Goal: Information Seeking & Learning: Learn about a topic

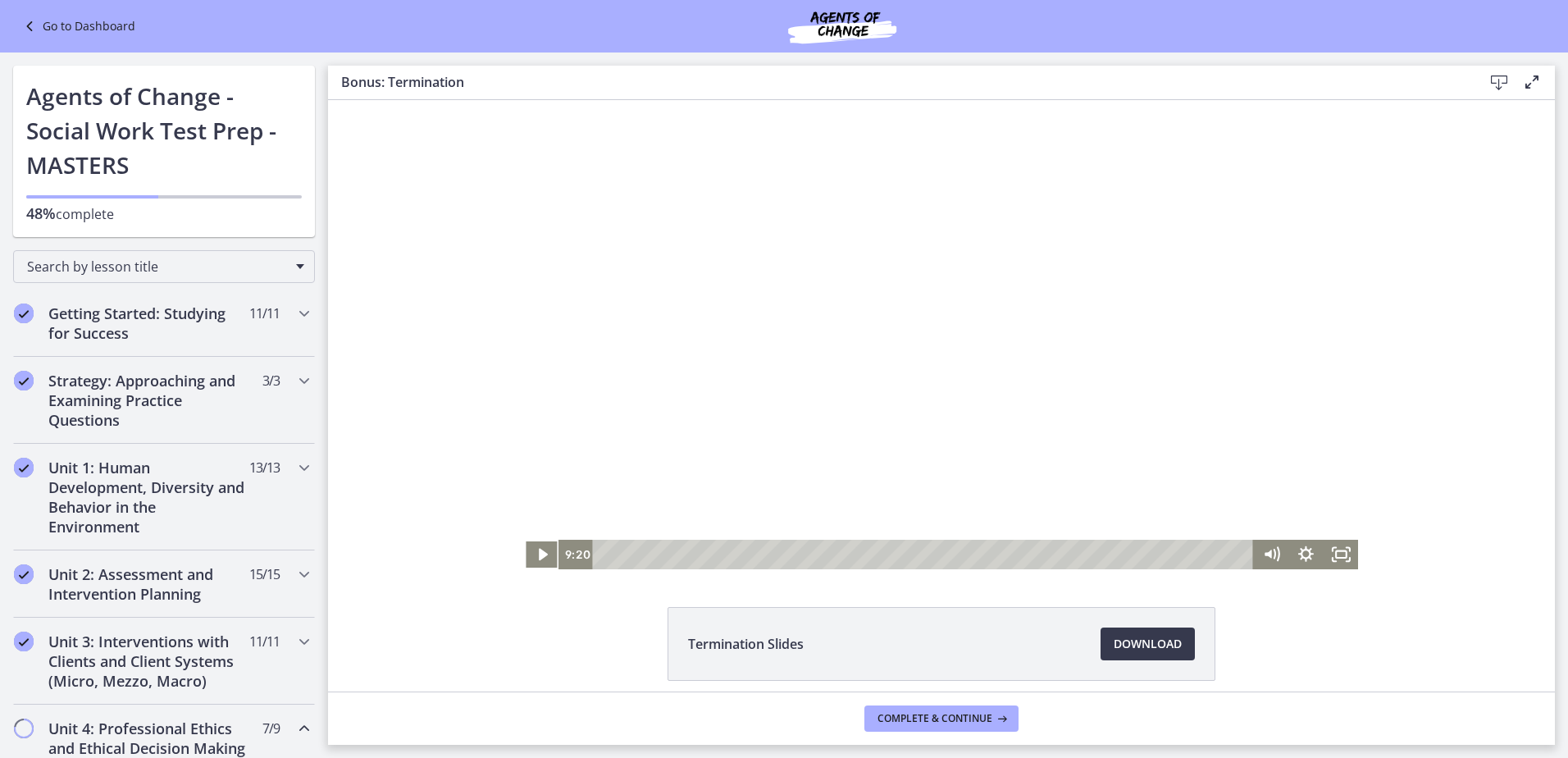
scroll to position [820, 0]
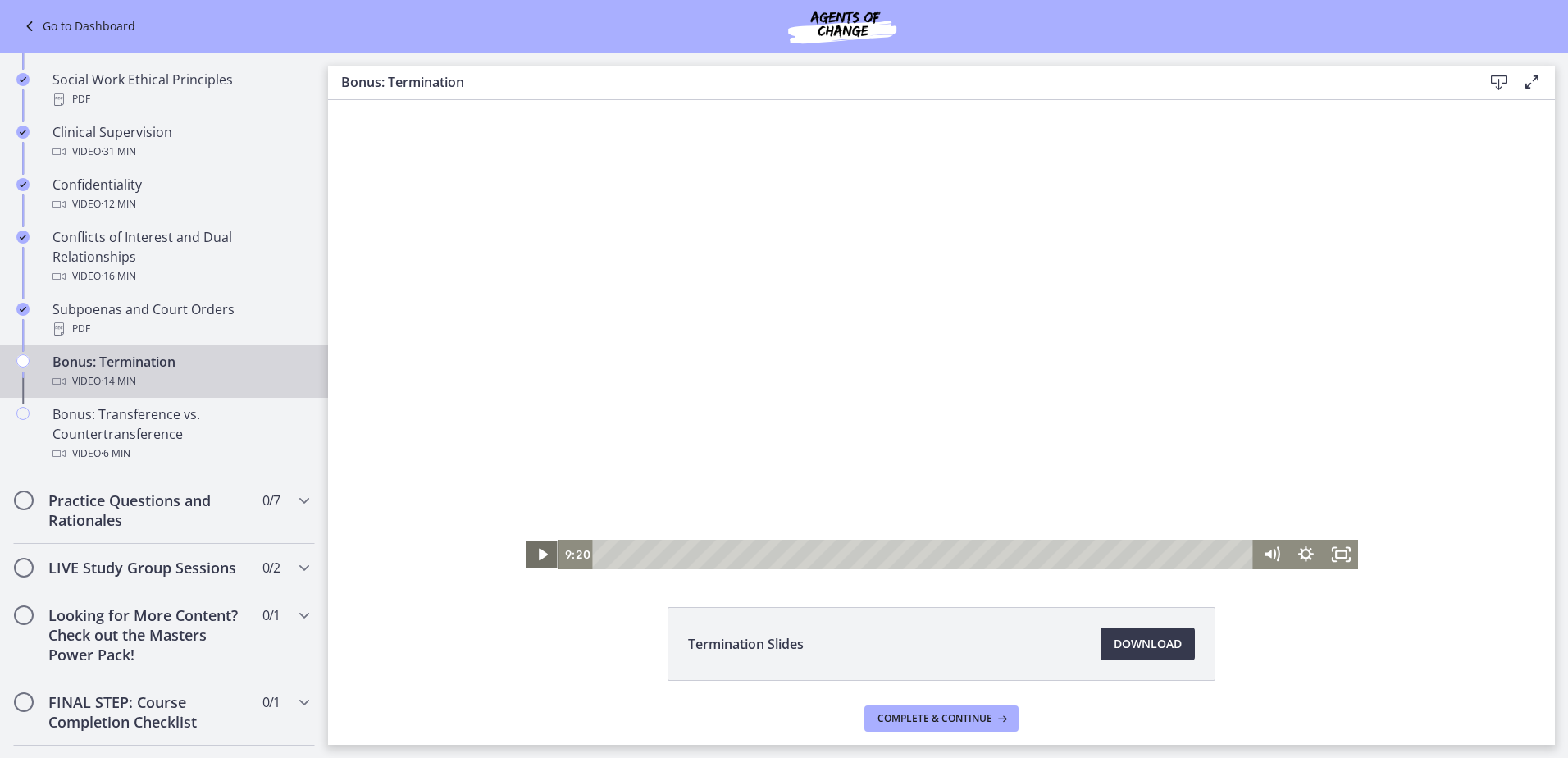
click at [533, 539] on icon "Play Video" at bounding box center [542, 553] width 35 height 29
click at [533, 539] on icon "Pause" at bounding box center [542, 553] width 35 height 29
click at [540, 556] on icon "Play Video" at bounding box center [542, 553] width 35 height 29
click at [1089, 556] on div "10:34" at bounding box center [925, 553] width 639 height 29
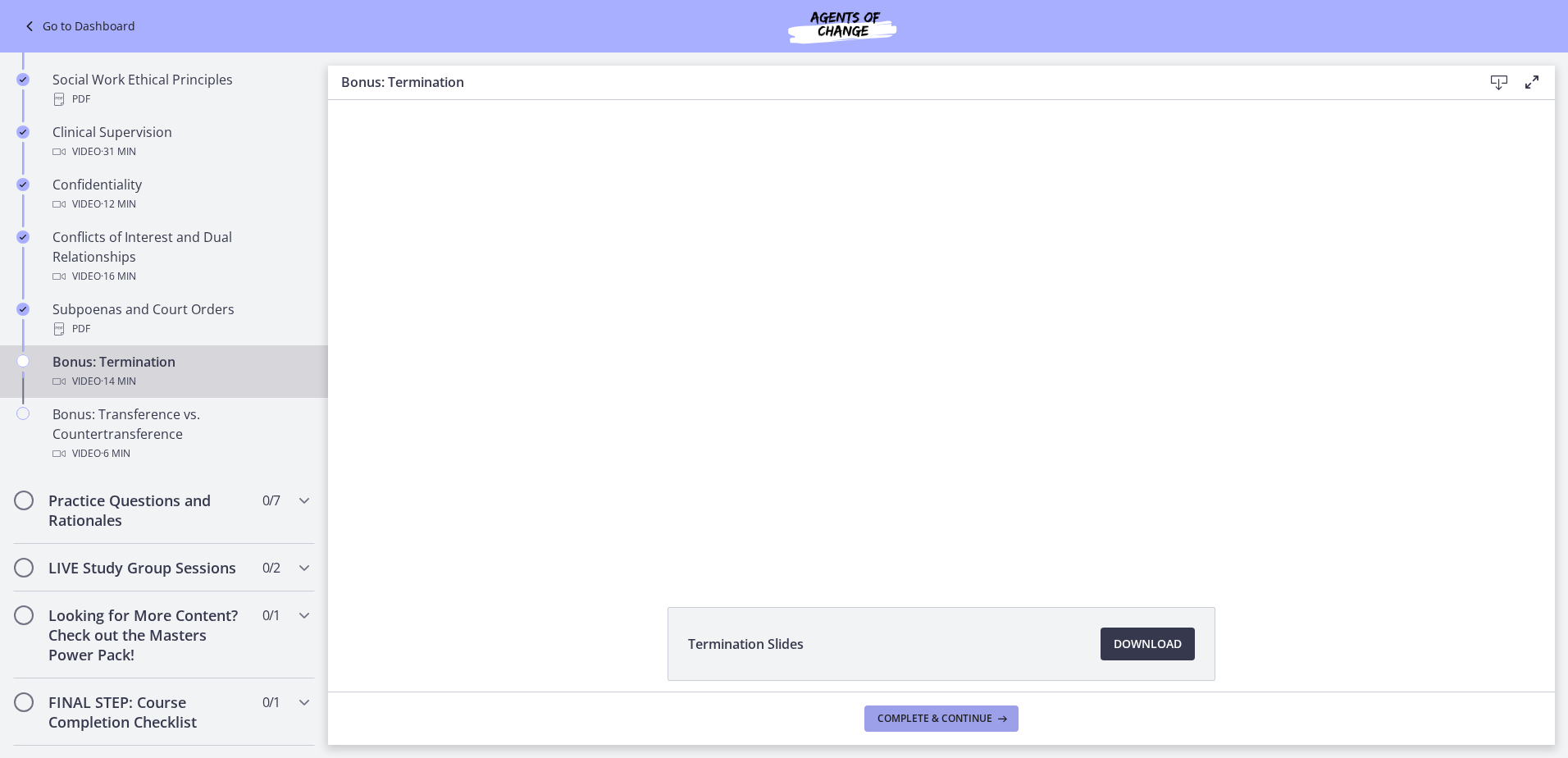
click at [916, 707] on button "Complete & continue" at bounding box center [941, 718] width 154 height 26
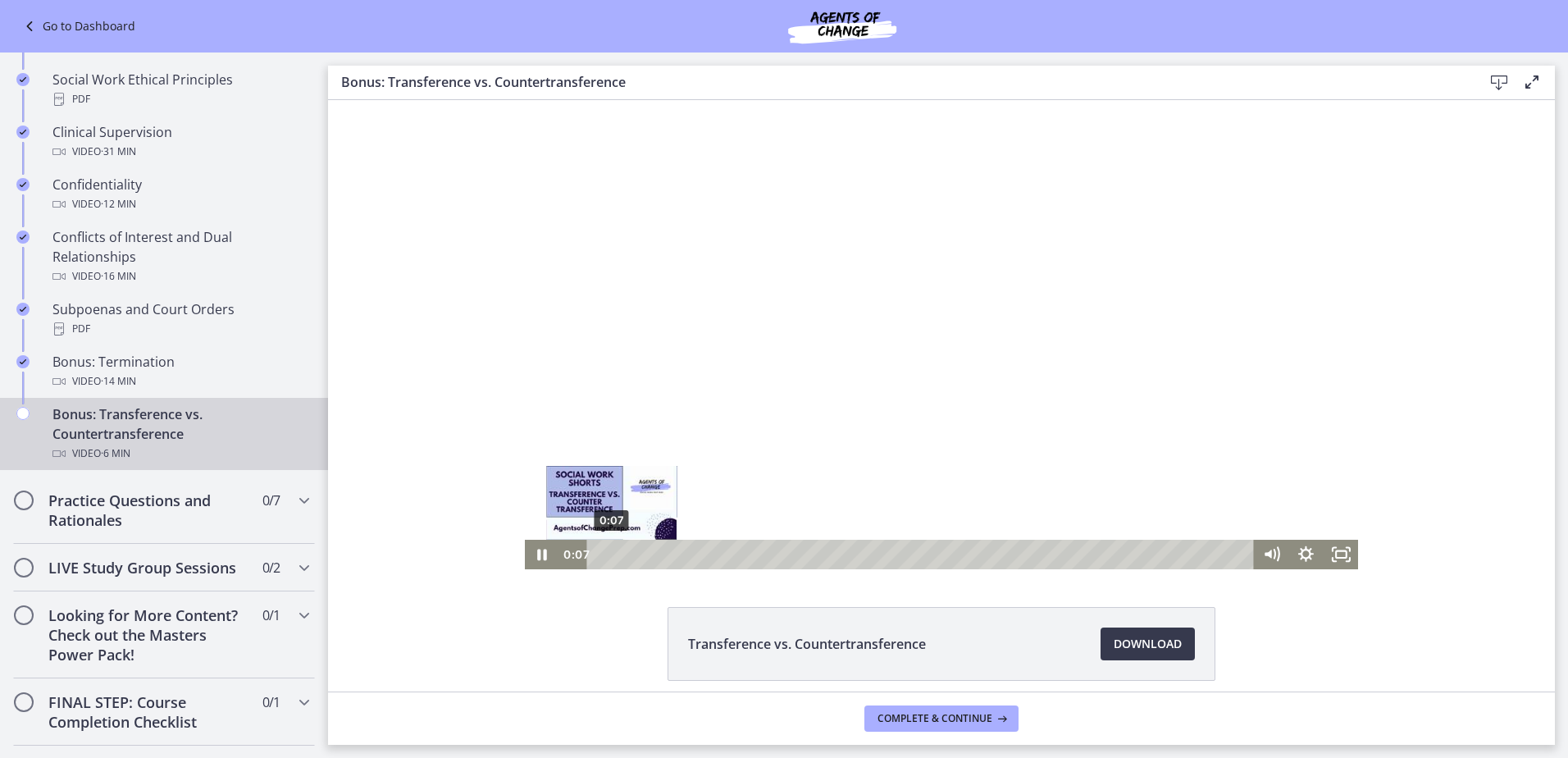
click at [602, 554] on div "0:07" at bounding box center [923, 553] width 645 height 29
click at [613, 554] on div "0:12" at bounding box center [923, 553] width 645 height 29
click at [536, 552] on icon "Pause" at bounding box center [542, 553] width 35 height 29
click at [538, 552] on icon "Play Video" at bounding box center [543, 554] width 9 height 12
click at [223, 642] on h2 "Looking for More Content? Check out the Masters Power Pack!" at bounding box center [148, 634] width 200 height 59
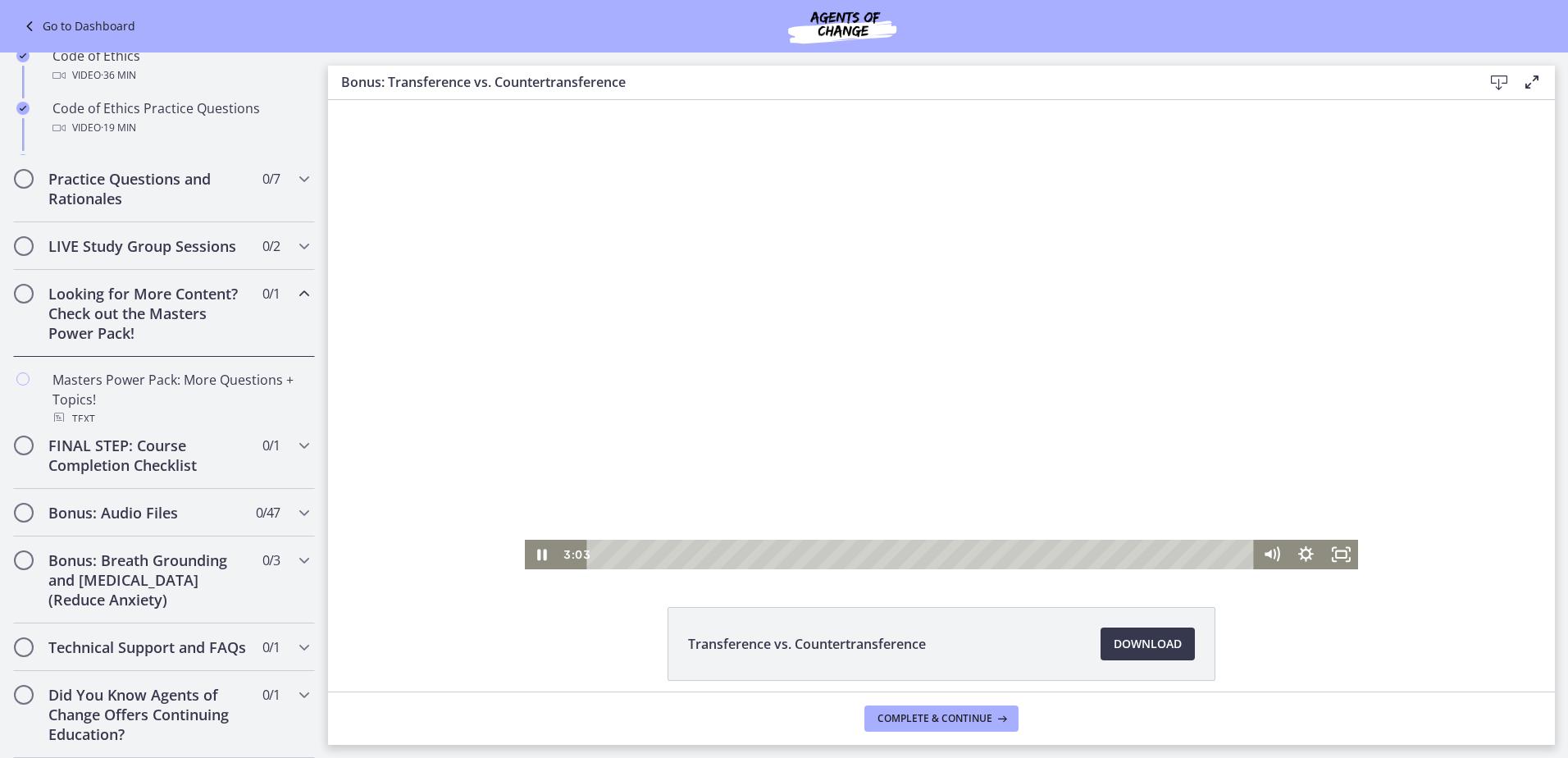
scroll to position [676, 0]
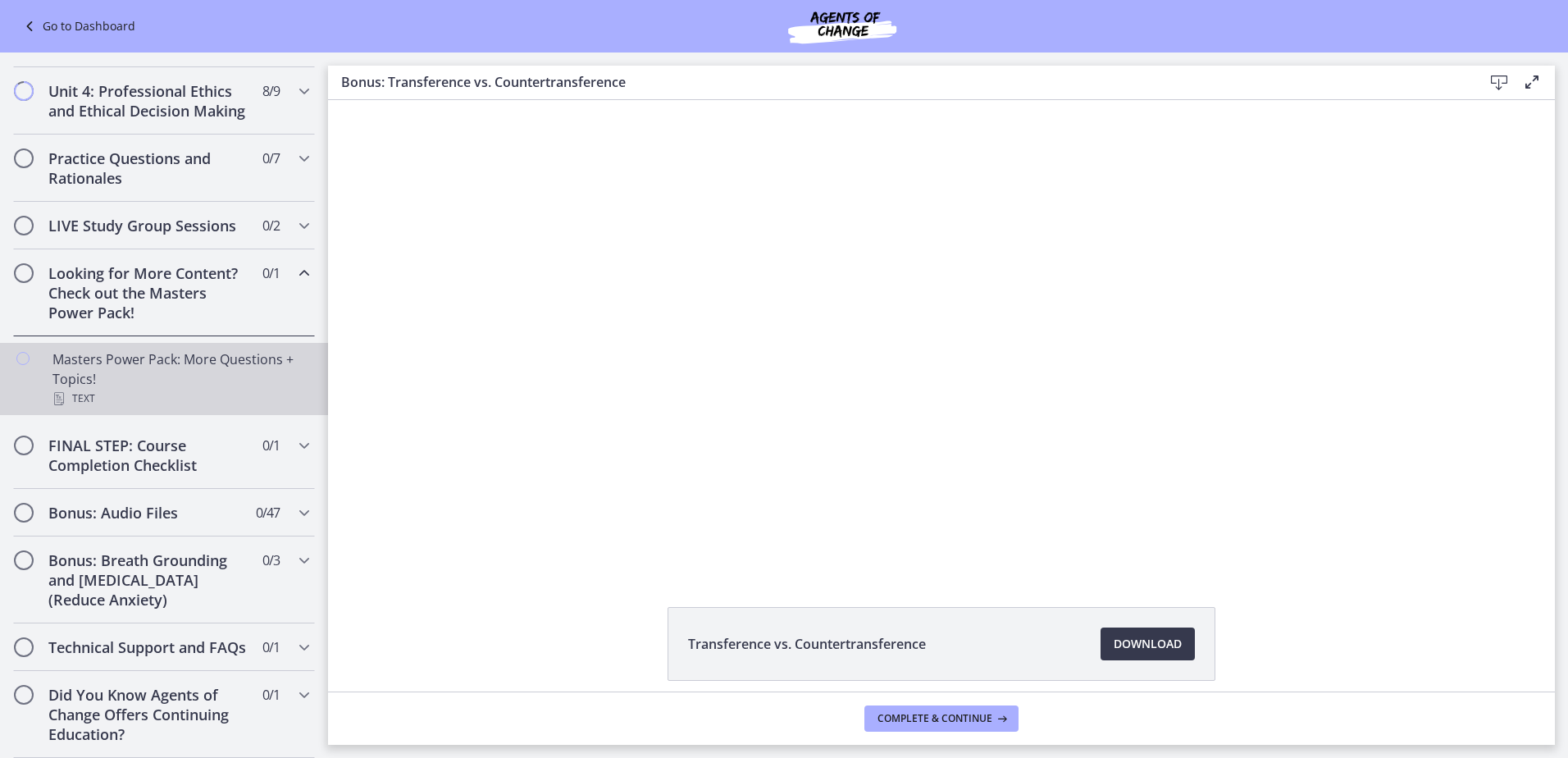
click at [216, 356] on div "Masters Power Pack: More Questions + Topics! Text" at bounding box center [180, 378] width 256 height 59
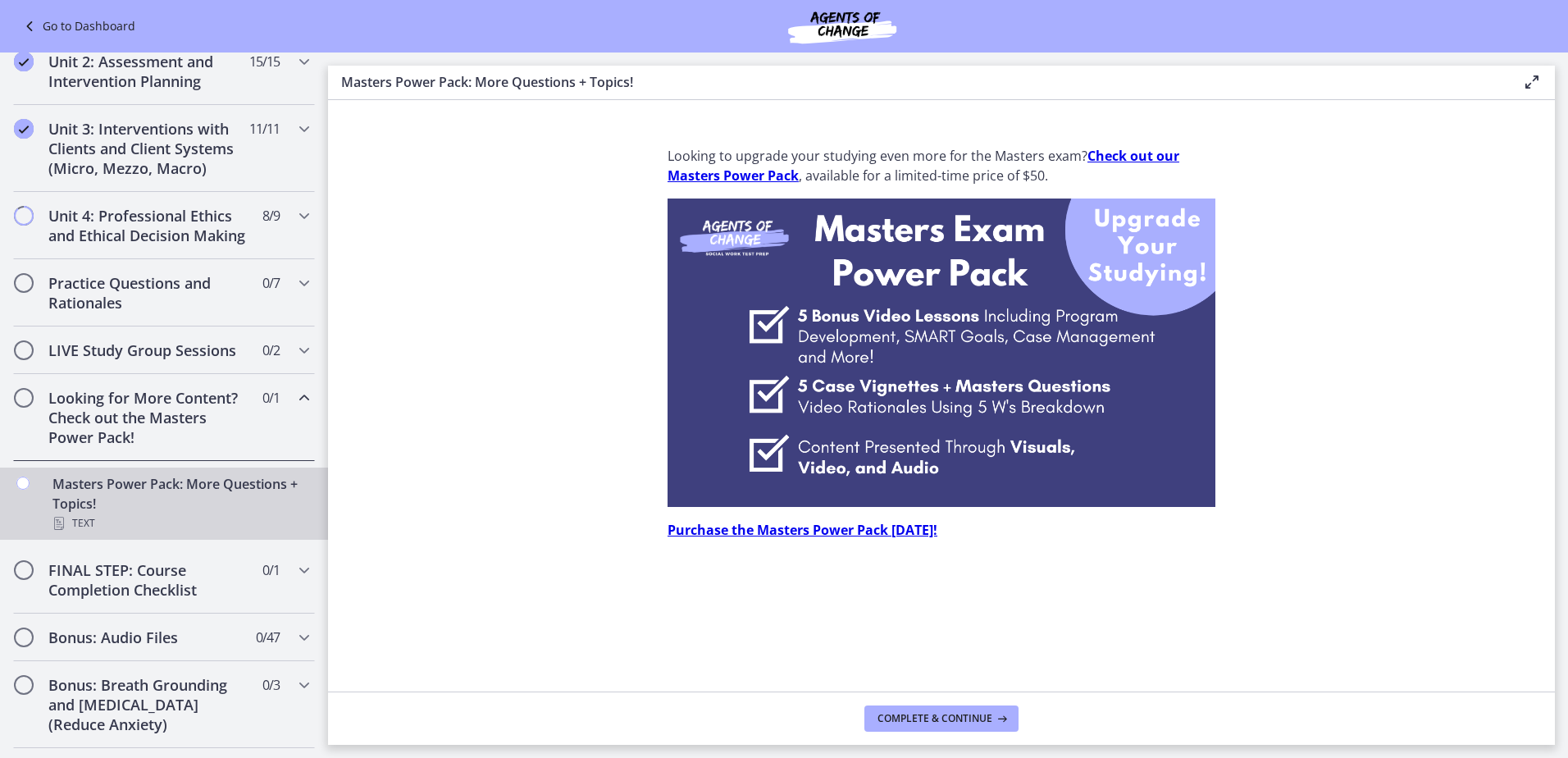
scroll to position [431, 0]
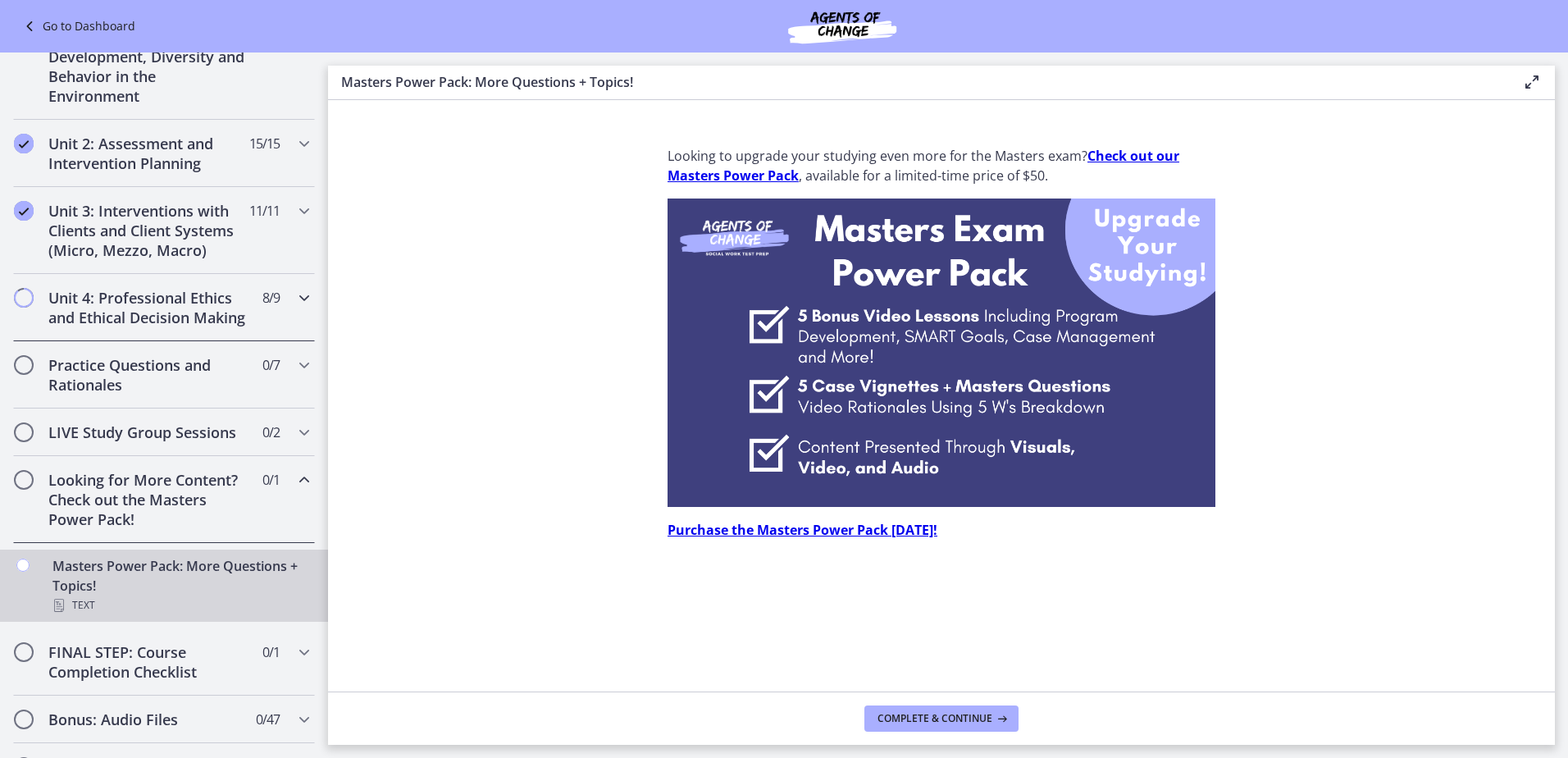
click at [211, 321] on h2 "Unit 4: Professional Ethics and Ethical Decision Making" at bounding box center [148, 307] width 200 height 40
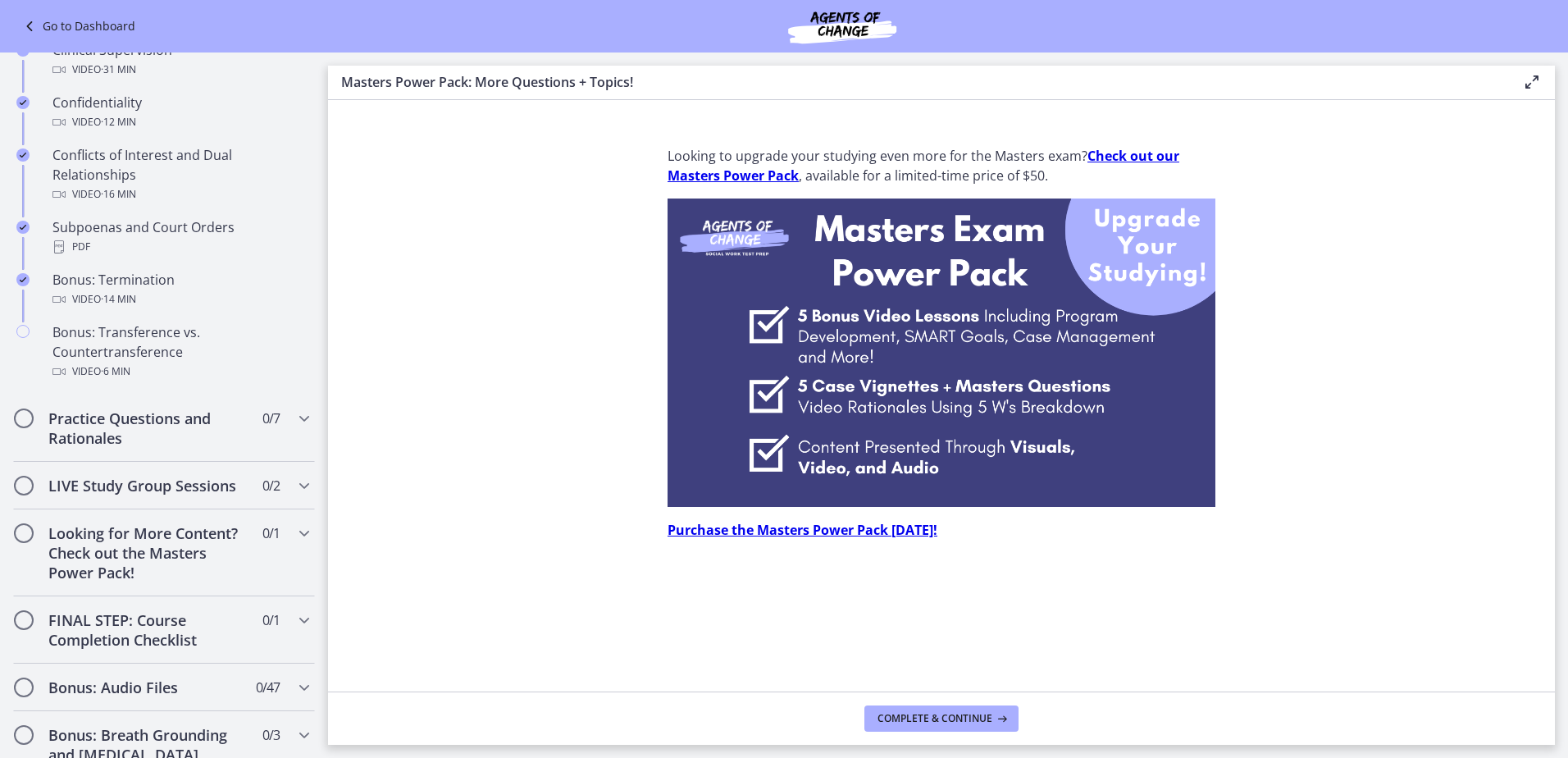
scroll to position [922, 0]
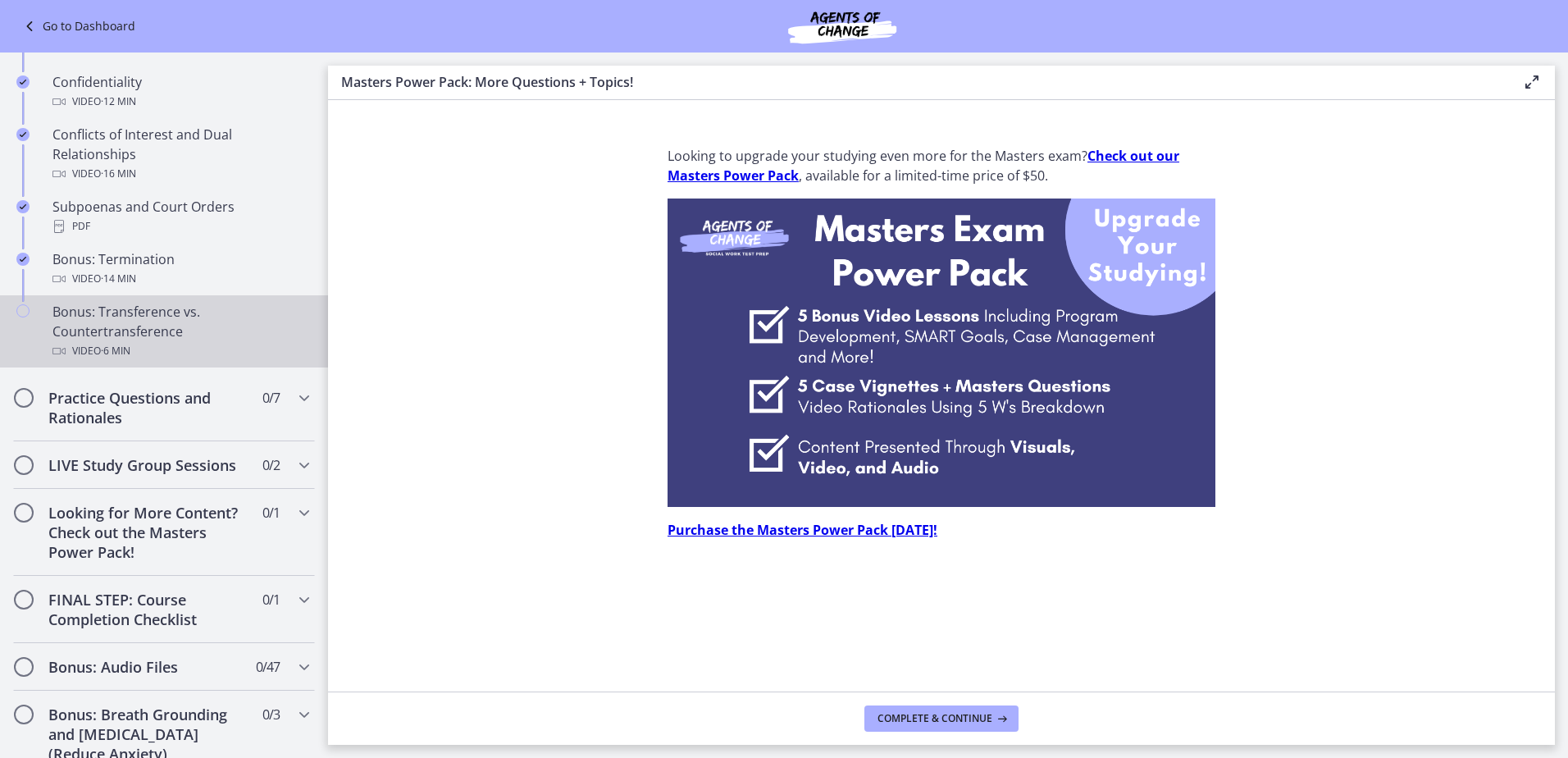
click at [194, 331] on div "Bonus: Transference vs. Countertransference Video · 6 min" at bounding box center [180, 331] width 256 height 59
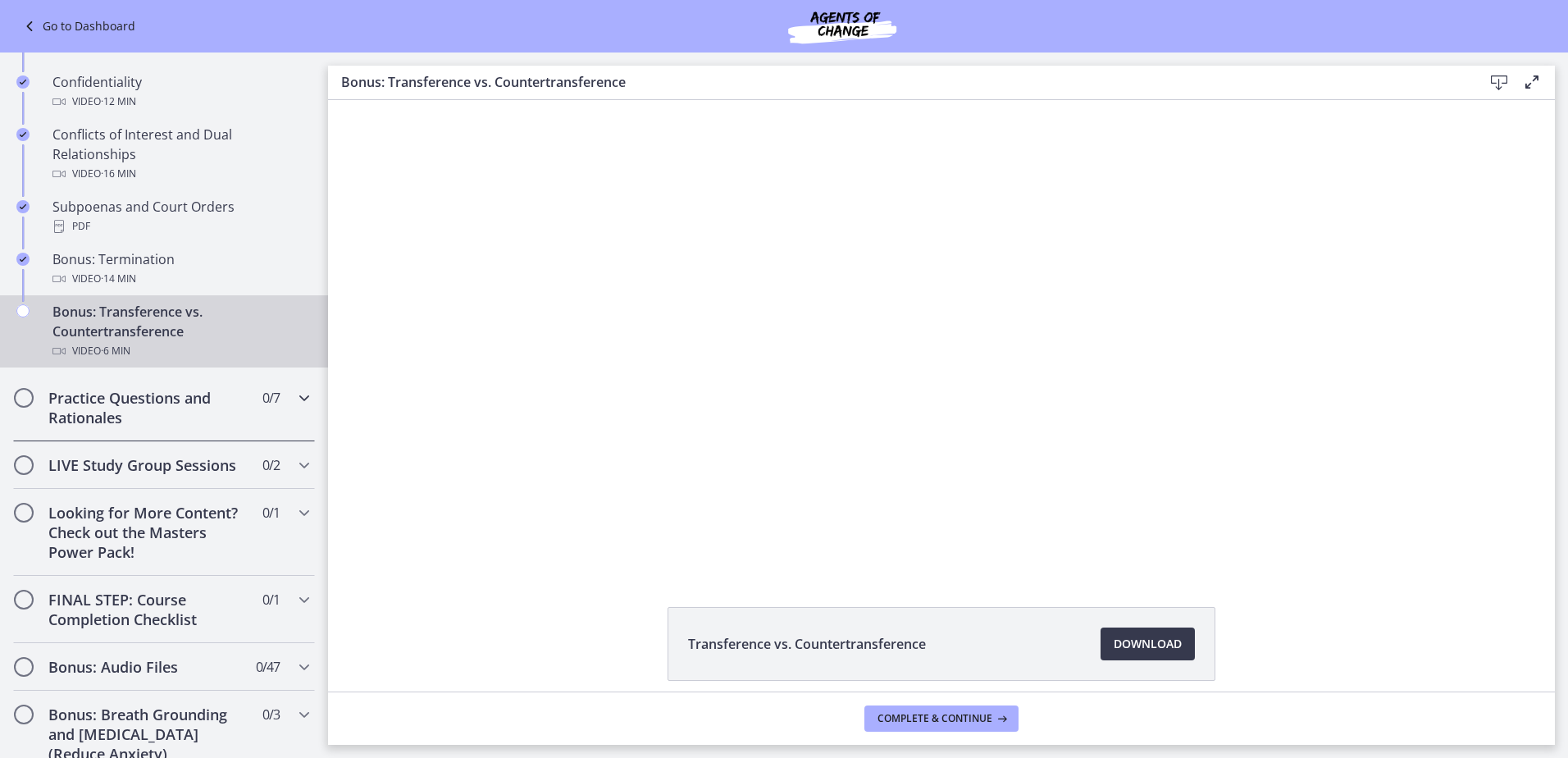
click at [129, 411] on h2 "Practice Questions and Rationales" at bounding box center [148, 407] width 200 height 40
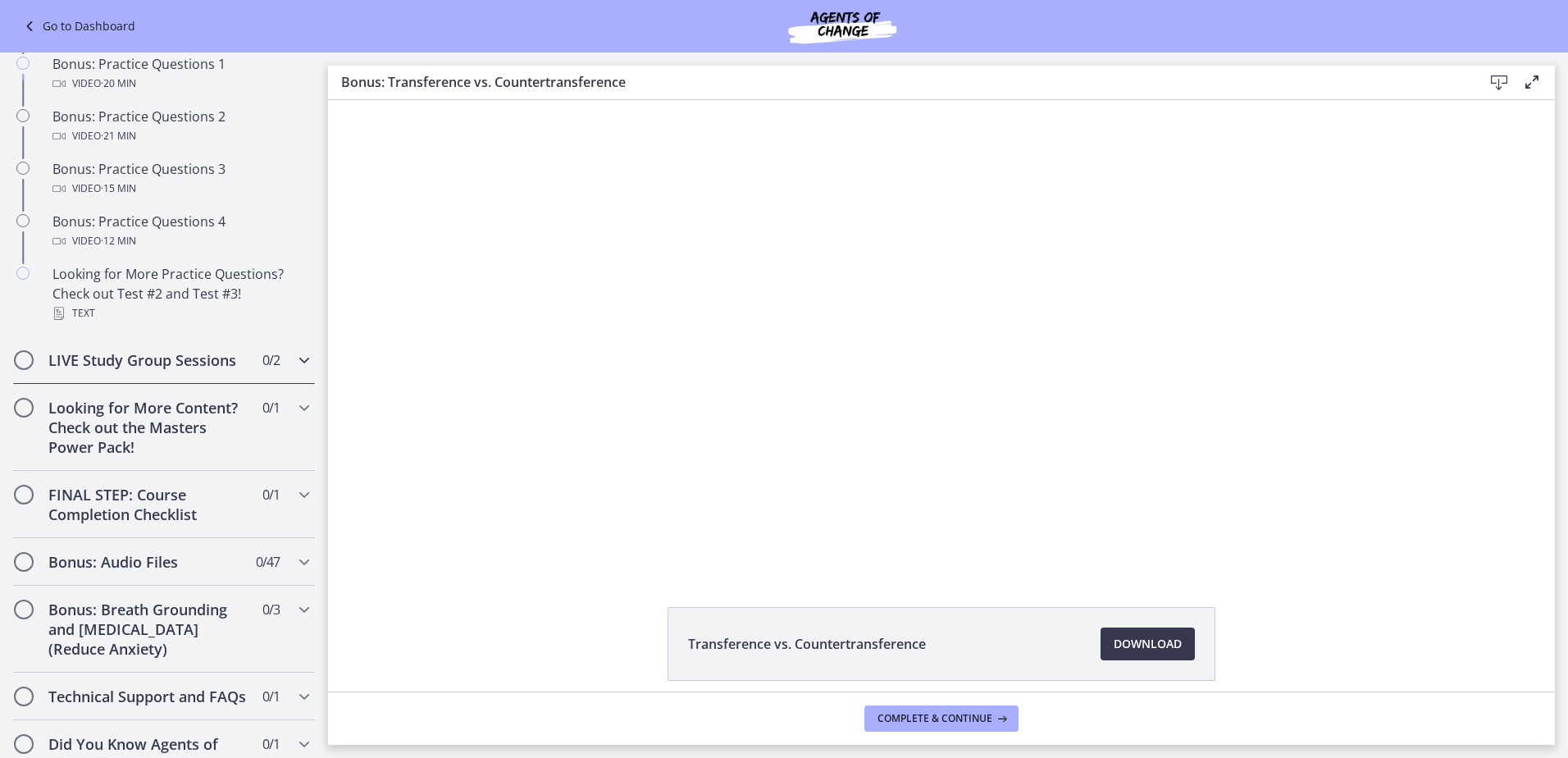
click at [135, 384] on div "LIVE Study Group Sessions 0 / 2 Completed" at bounding box center [164, 360] width 302 height 47
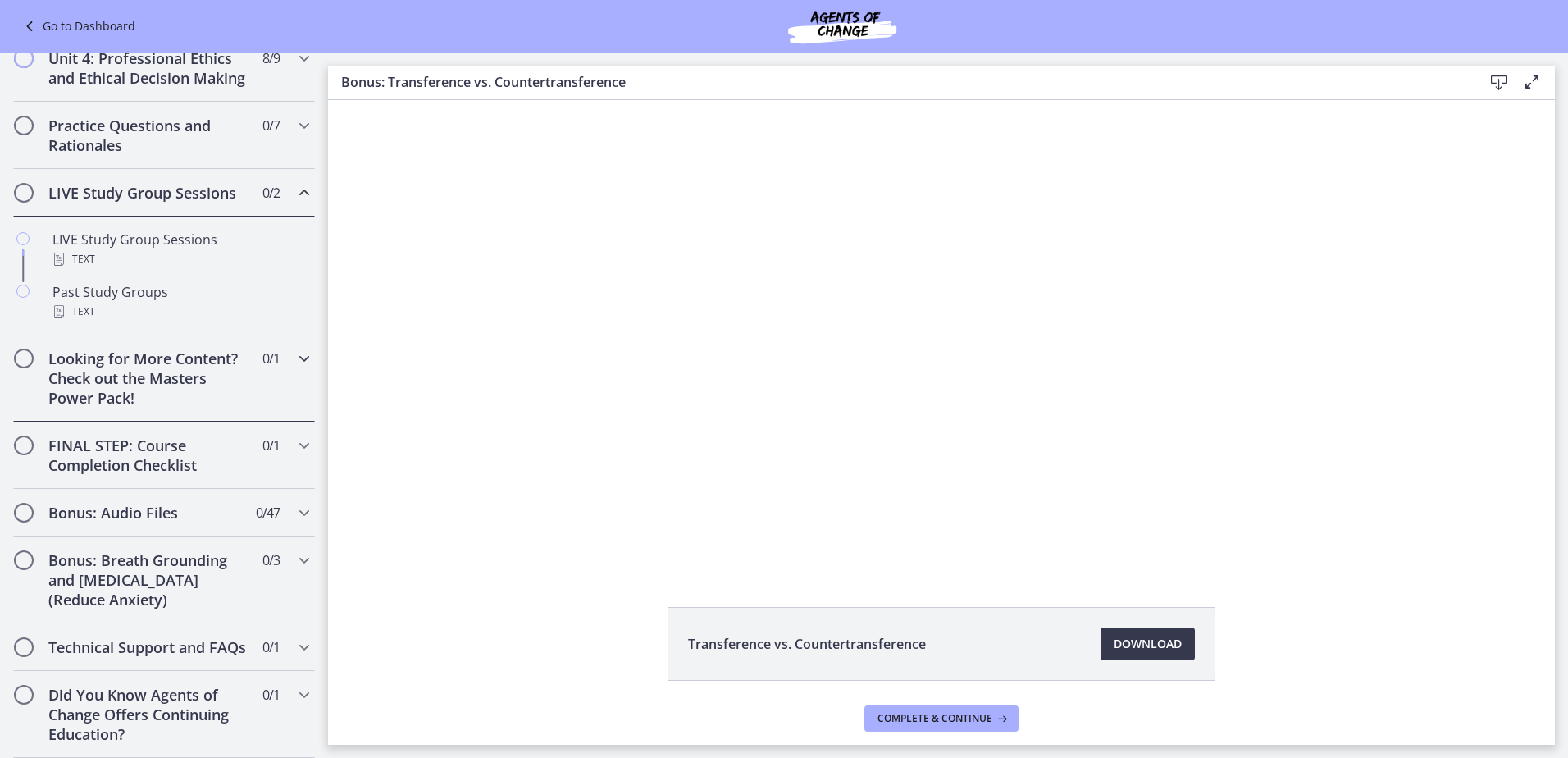
click at [137, 361] on h2 "Looking for More Content? Check out the Masters Power Pack!" at bounding box center [148, 378] width 200 height 59
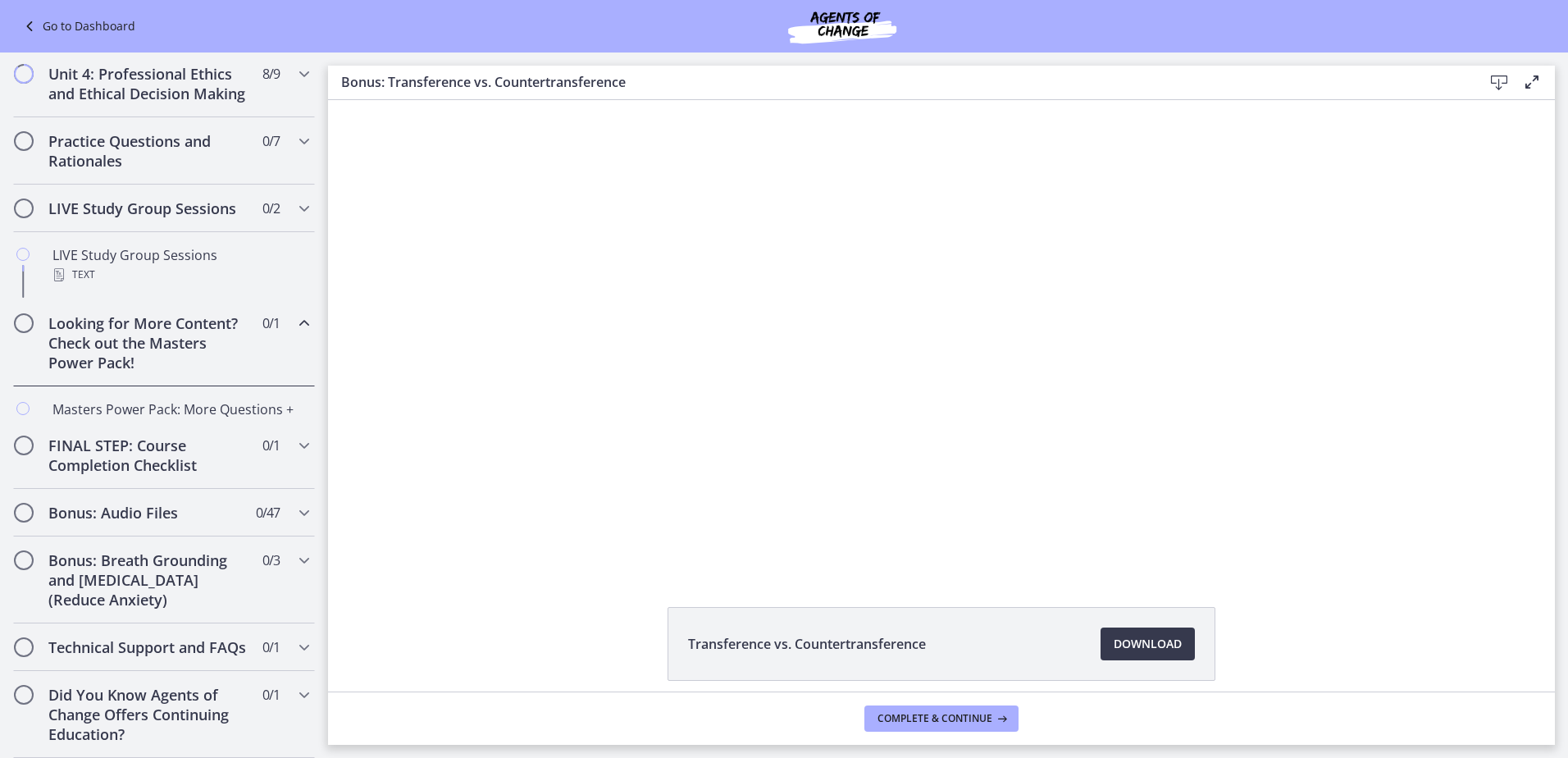
scroll to position [676, 0]
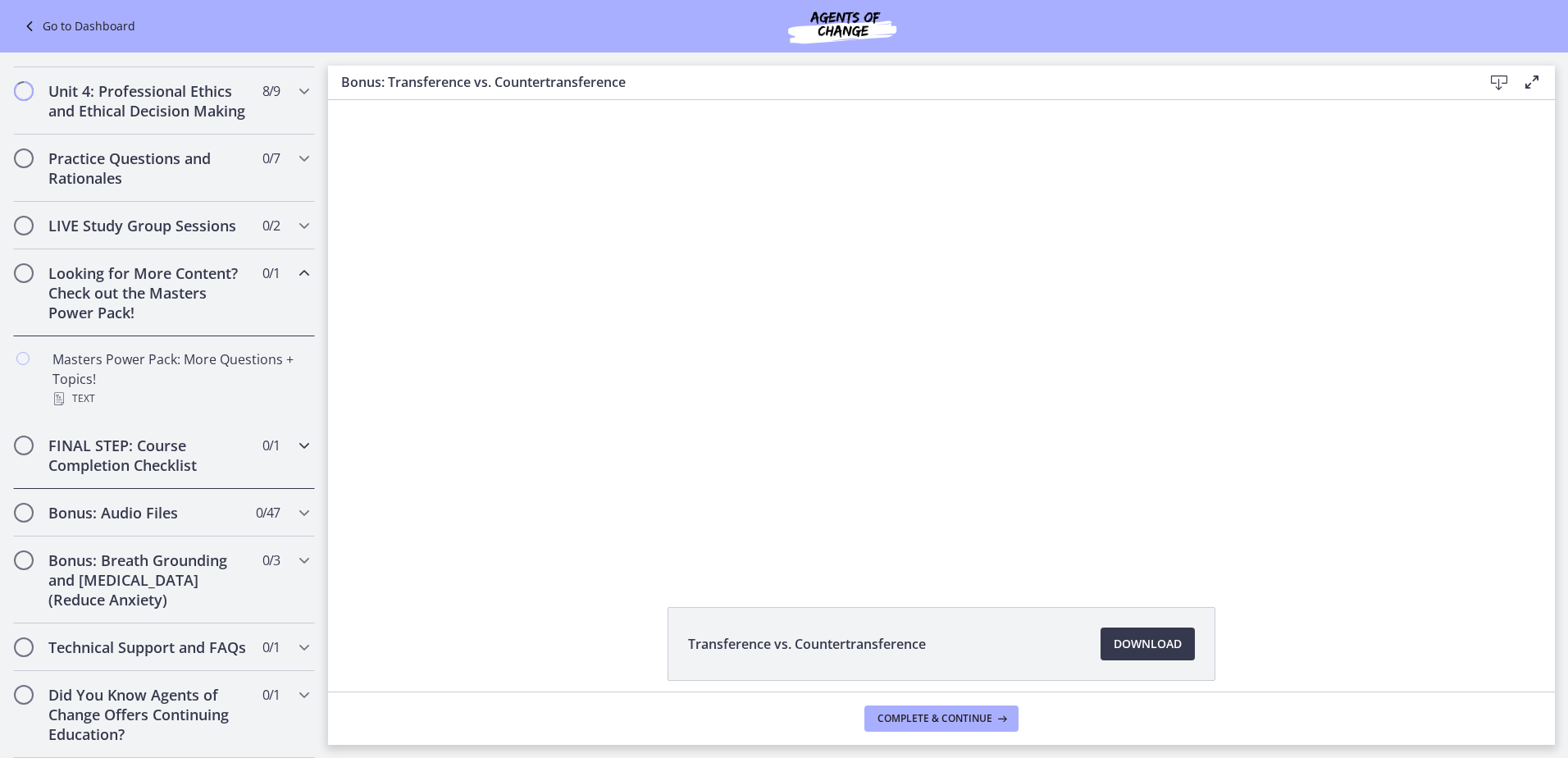
click at [152, 437] on h2 "FINAL STEP: Course Completion Checklist" at bounding box center [148, 455] width 200 height 40
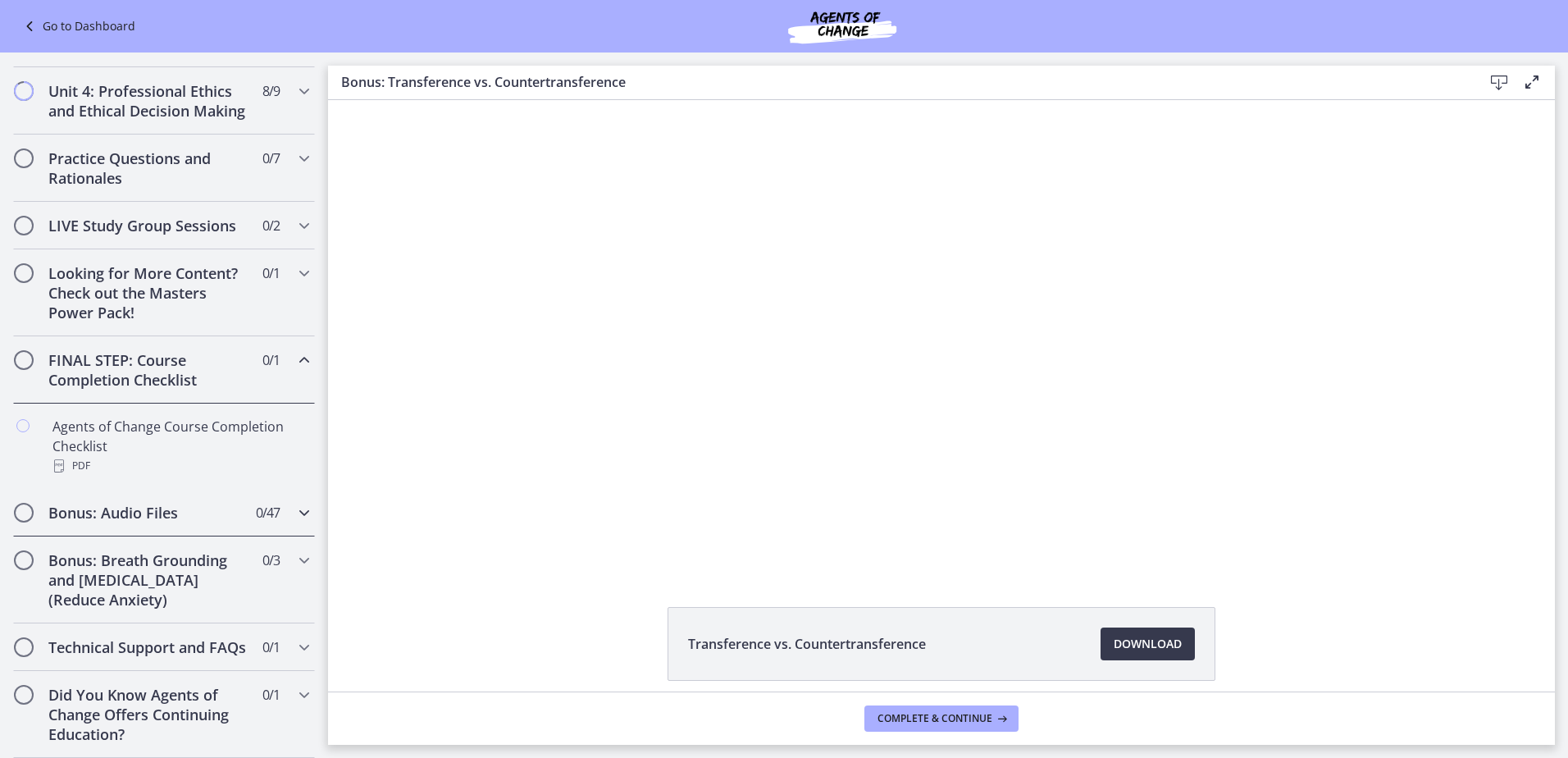
click at [170, 503] on h2 "Bonus: Audio Files" at bounding box center [148, 512] width 200 height 20
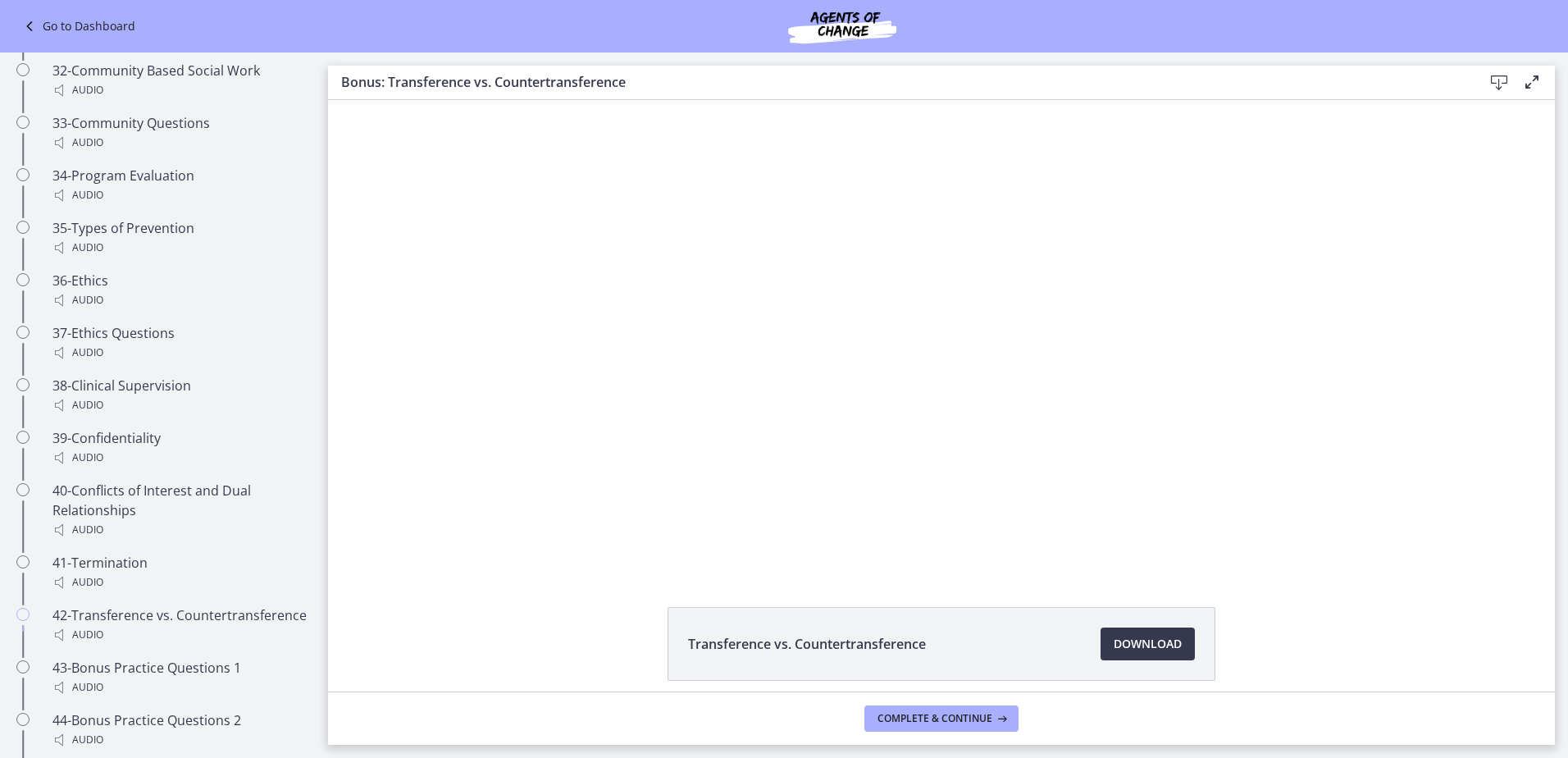
scroll to position [2972, 0]
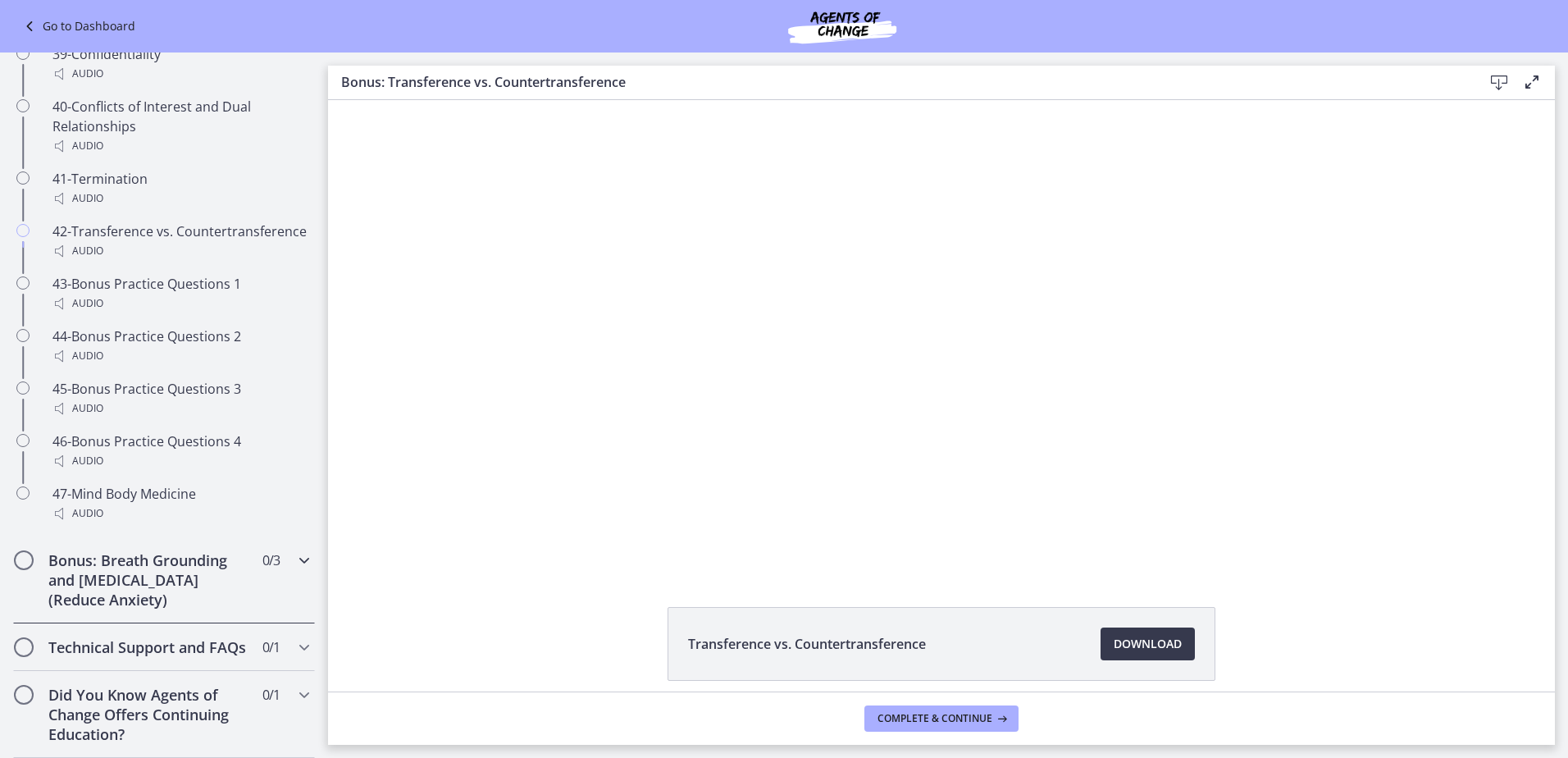
click at [158, 565] on h2 "Bonus: Breath Grounding and [MEDICAL_DATA] (Reduce Anxiety)" at bounding box center [148, 580] width 200 height 59
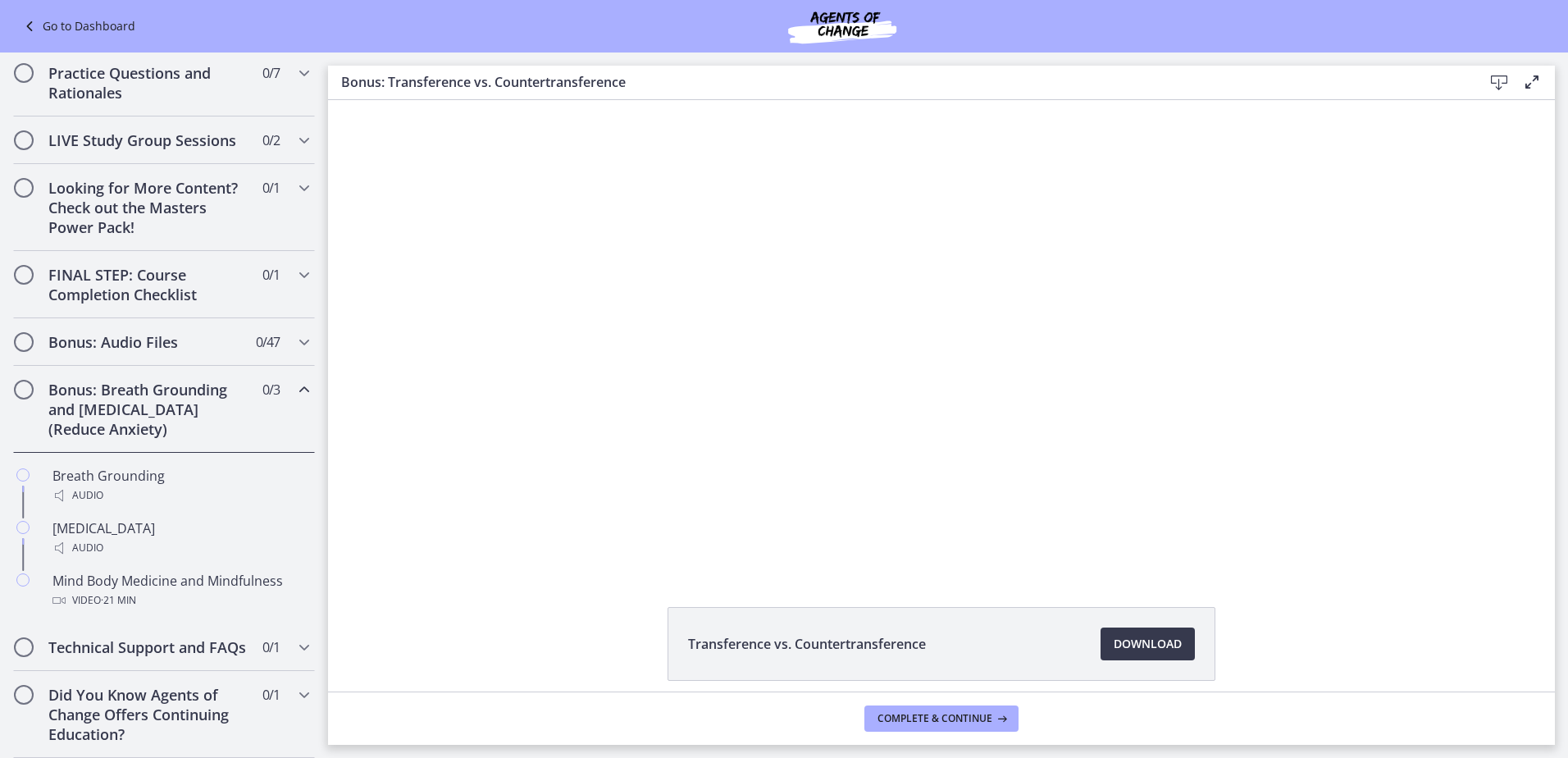
scroll to position [762, 0]
click at [155, 637] on h2 "Technical Support and FAQs" at bounding box center [148, 647] width 200 height 20
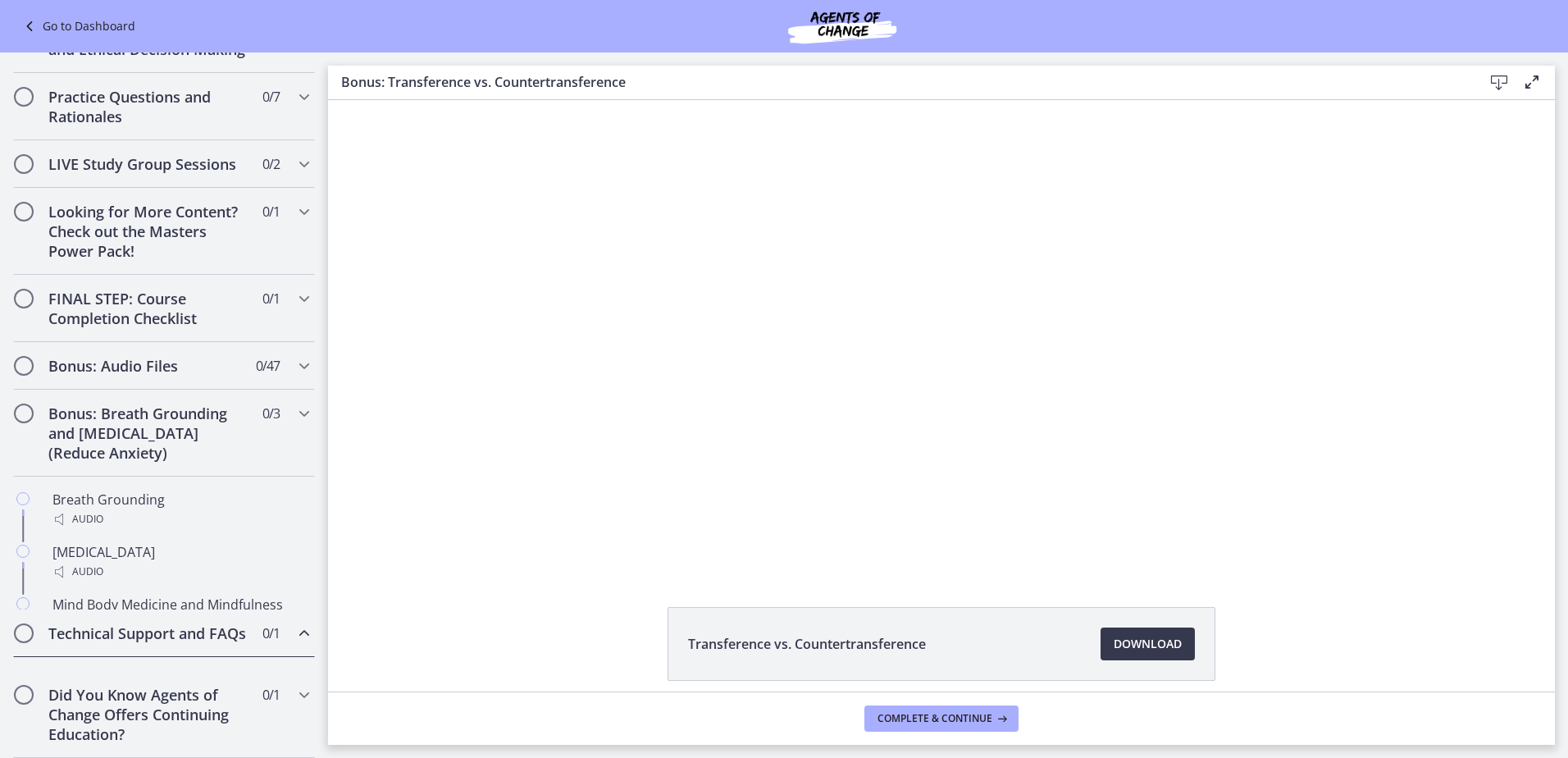
scroll to position [657, 0]
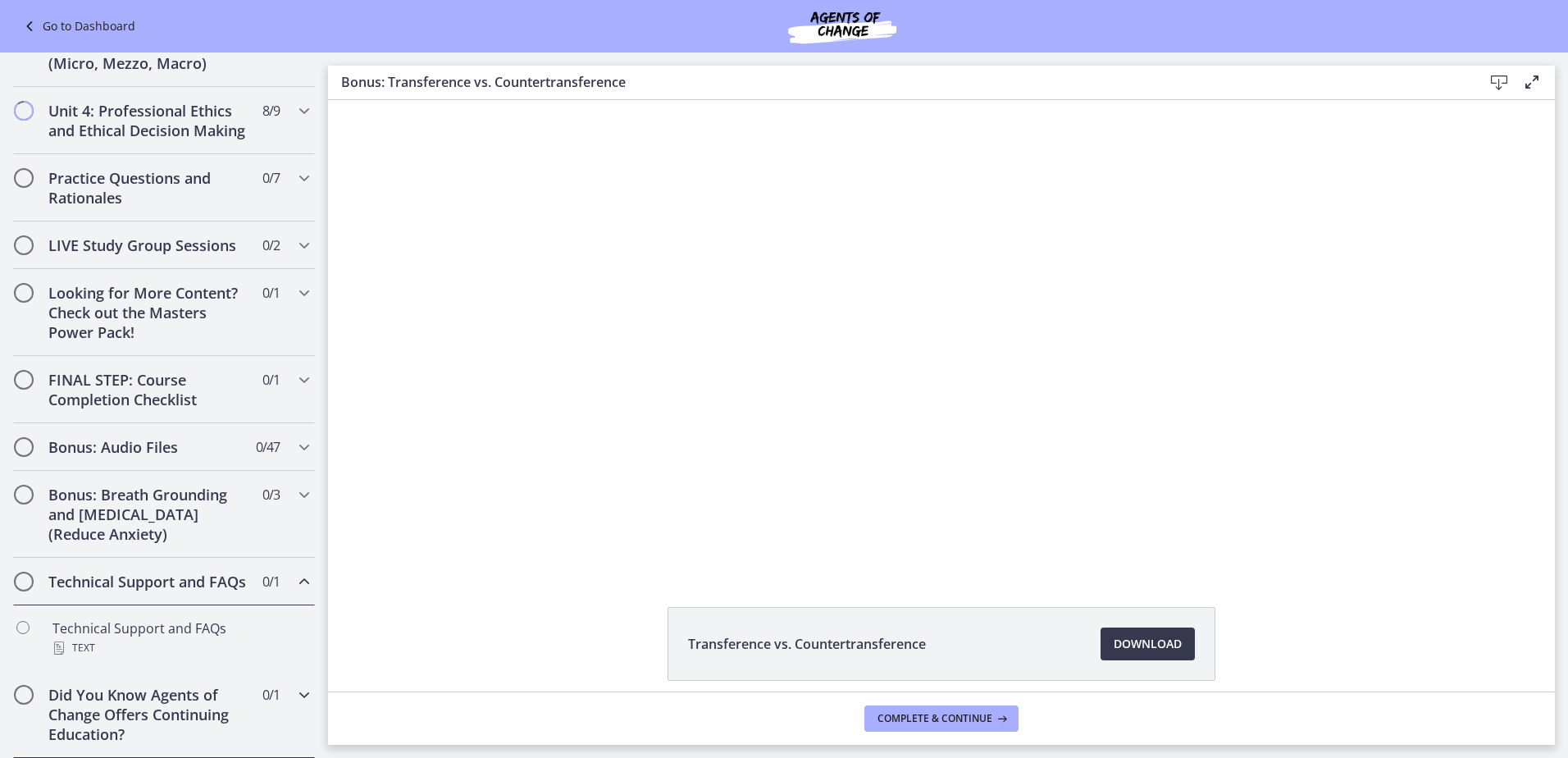
click at [157, 706] on h2 "Did You Know Agents of Change Offers Continuing Education?" at bounding box center [148, 714] width 200 height 59
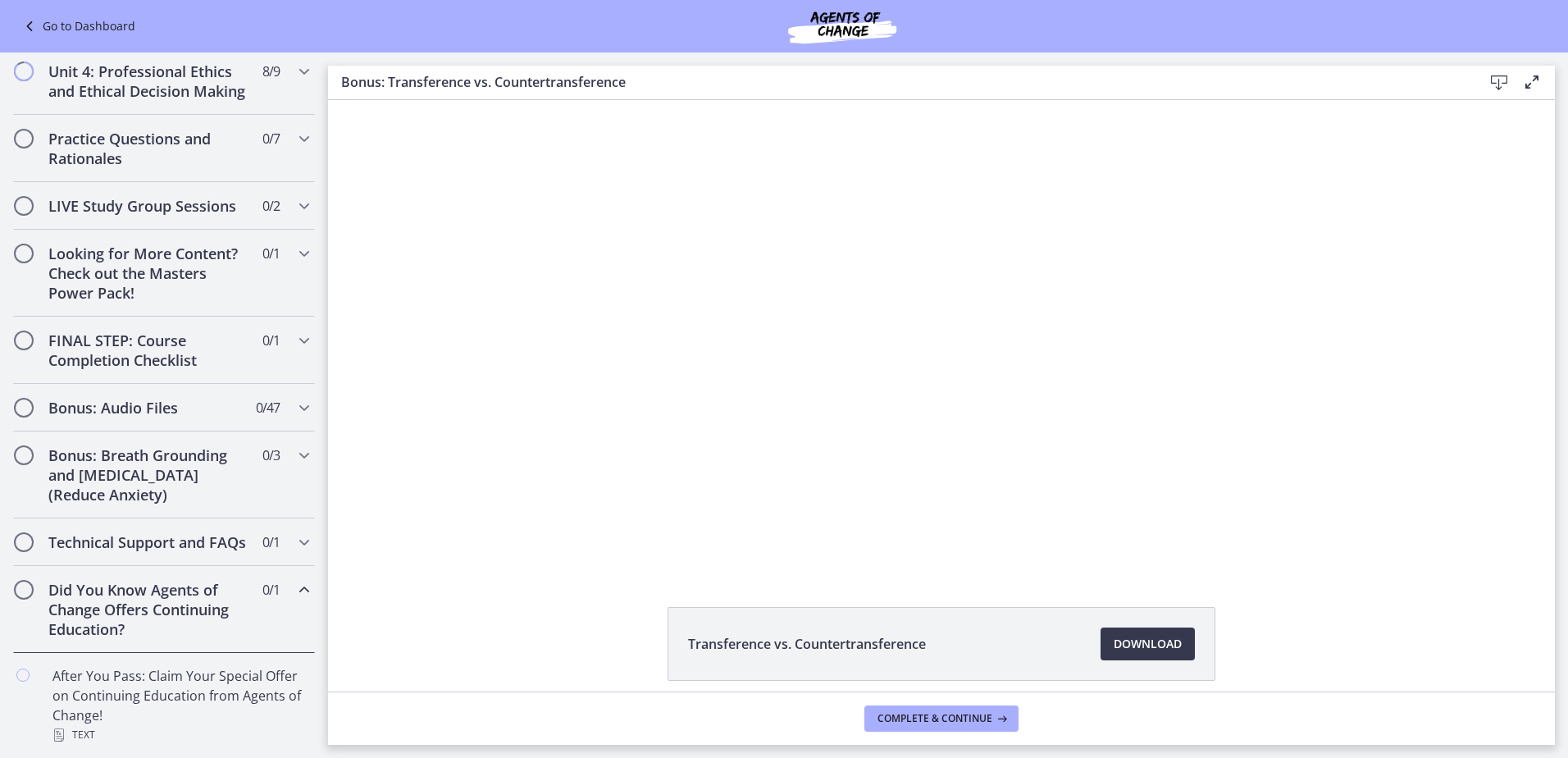
scroll to position [696, 0]
click at [189, 639] on div "Did You Know Agents of Change Offers Continuing Education? 0 / 1 Completed" at bounding box center [164, 609] width 302 height 87
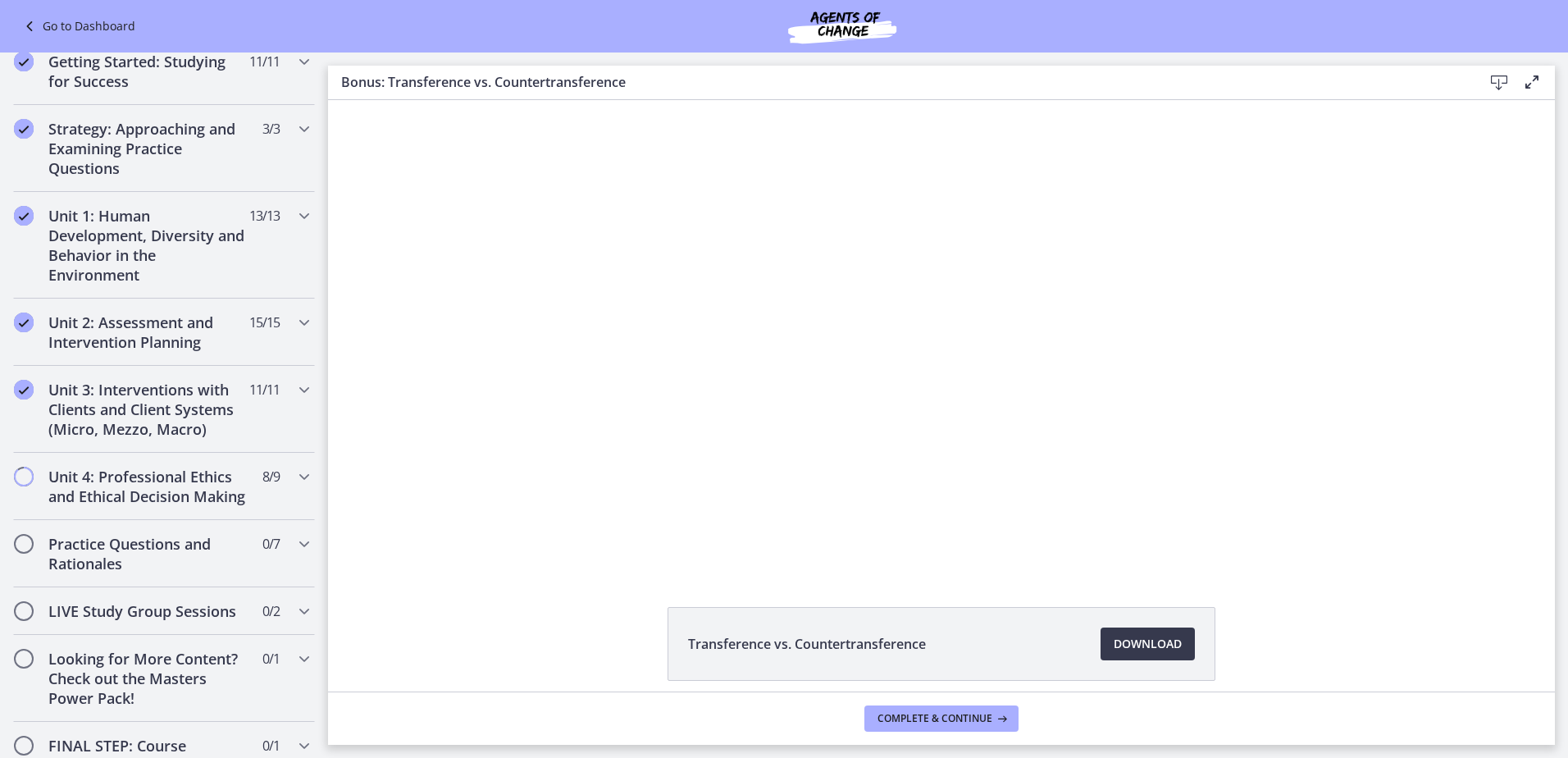
scroll to position [328, 0]
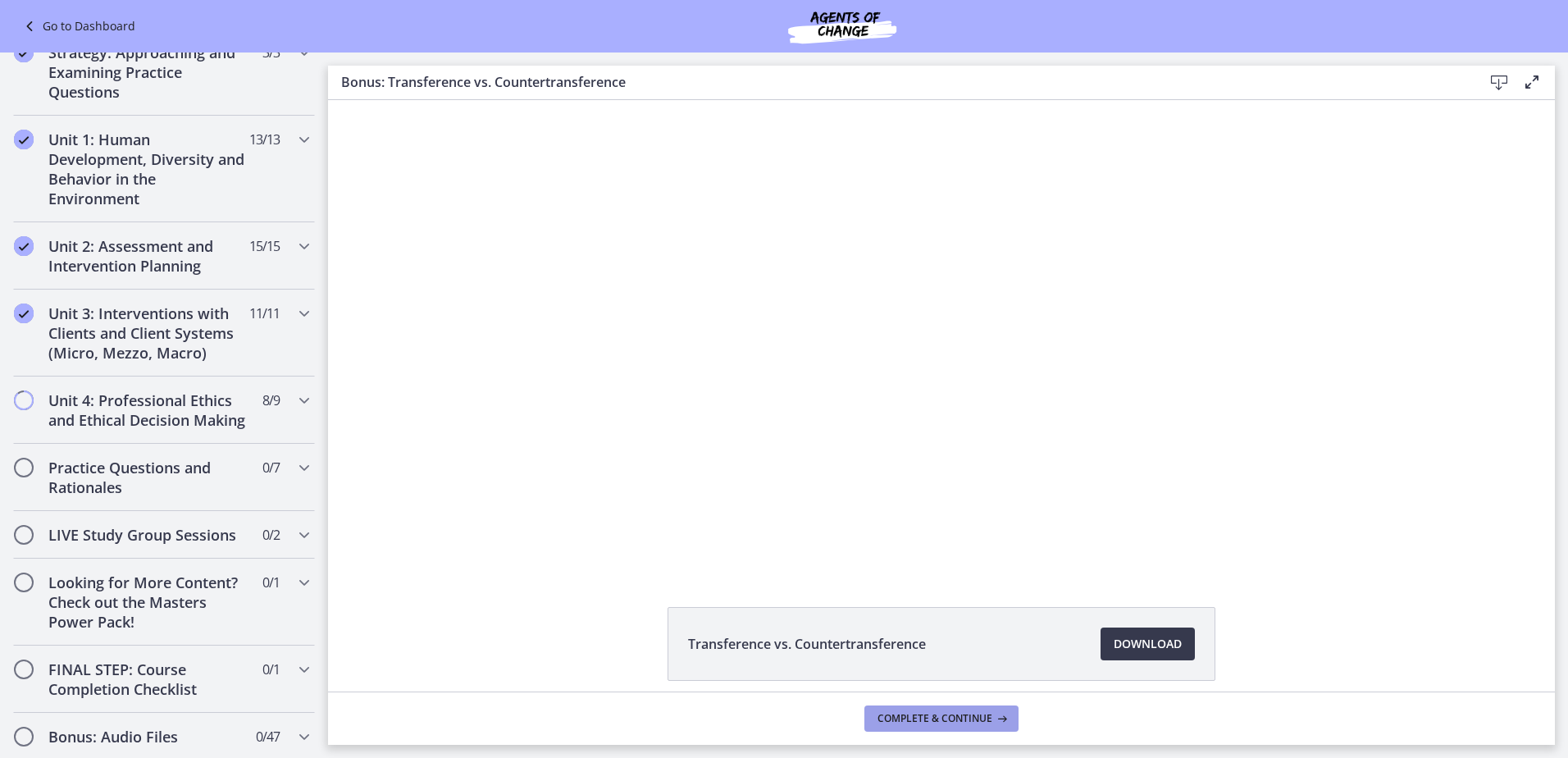
click at [982, 726] on button "Complete & continue" at bounding box center [941, 718] width 154 height 26
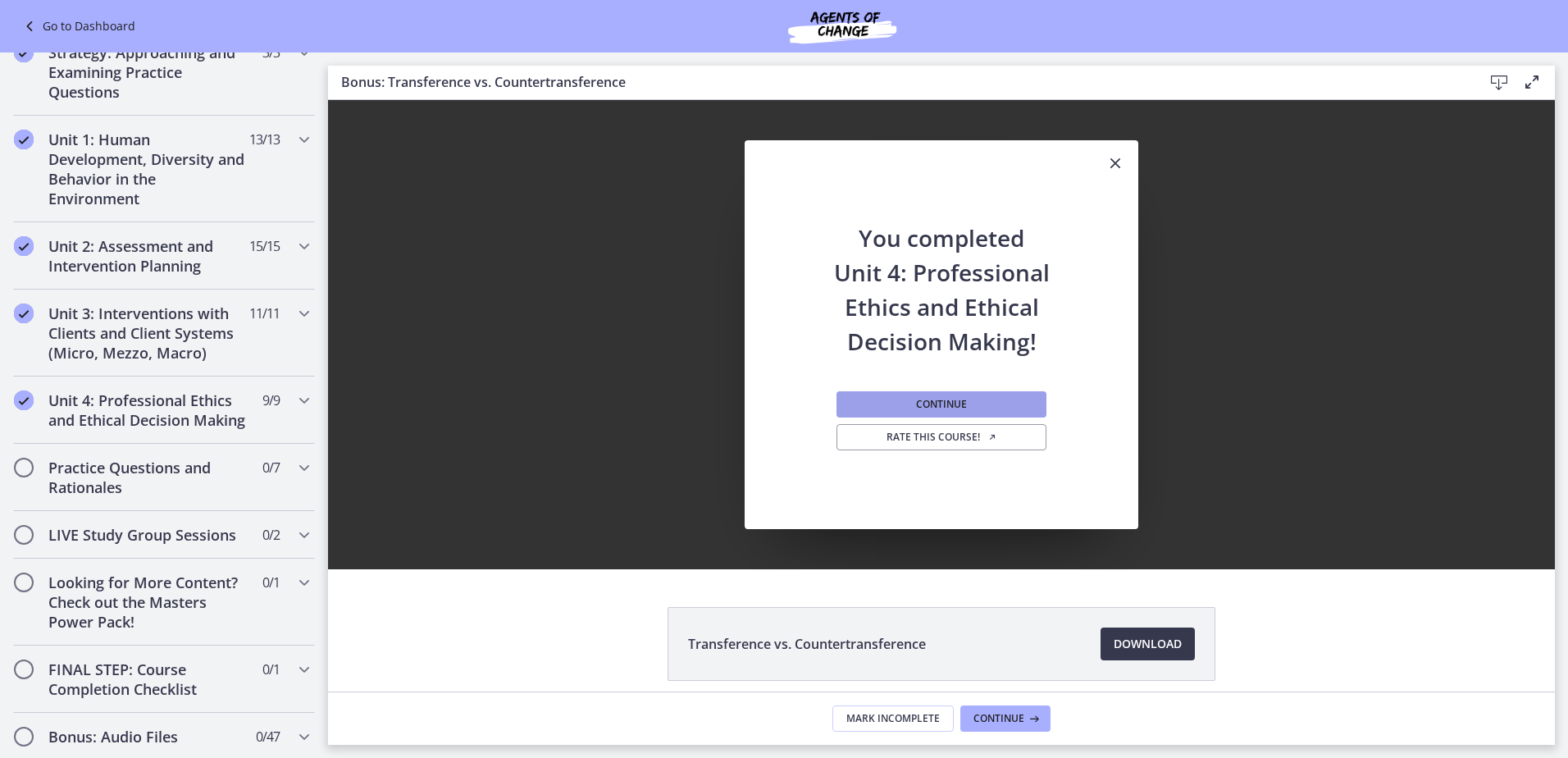
click at [939, 410] on span "Continue" at bounding box center [941, 404] width 51 height 13
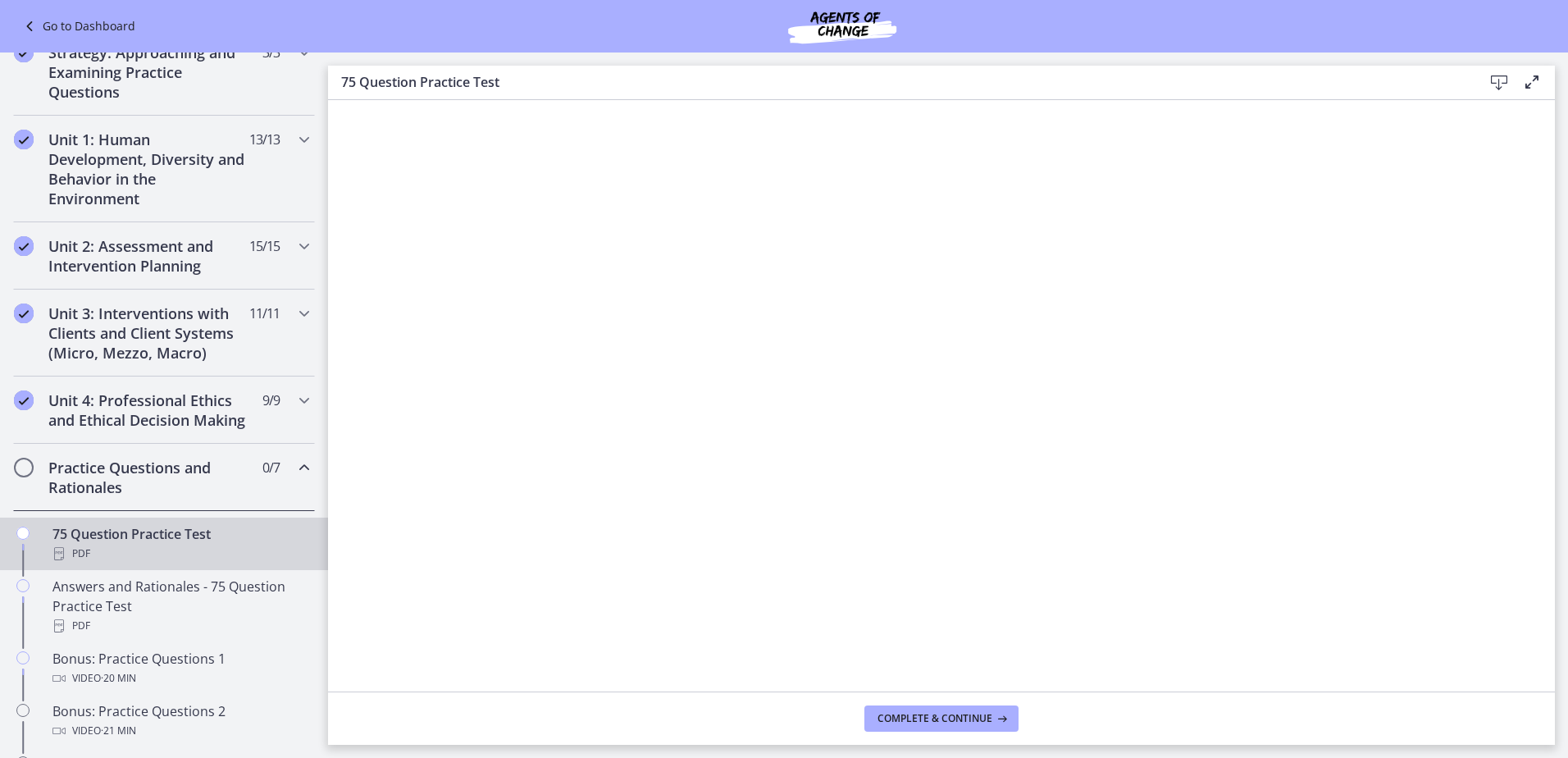
drag, startPoint x: 939, startPoint y: 410, endPoint x: 1504, endPoint y: 73, distance: 657.9
click at [1504, 73] on icon at bounding box center [1498, 82] width 20 height 20
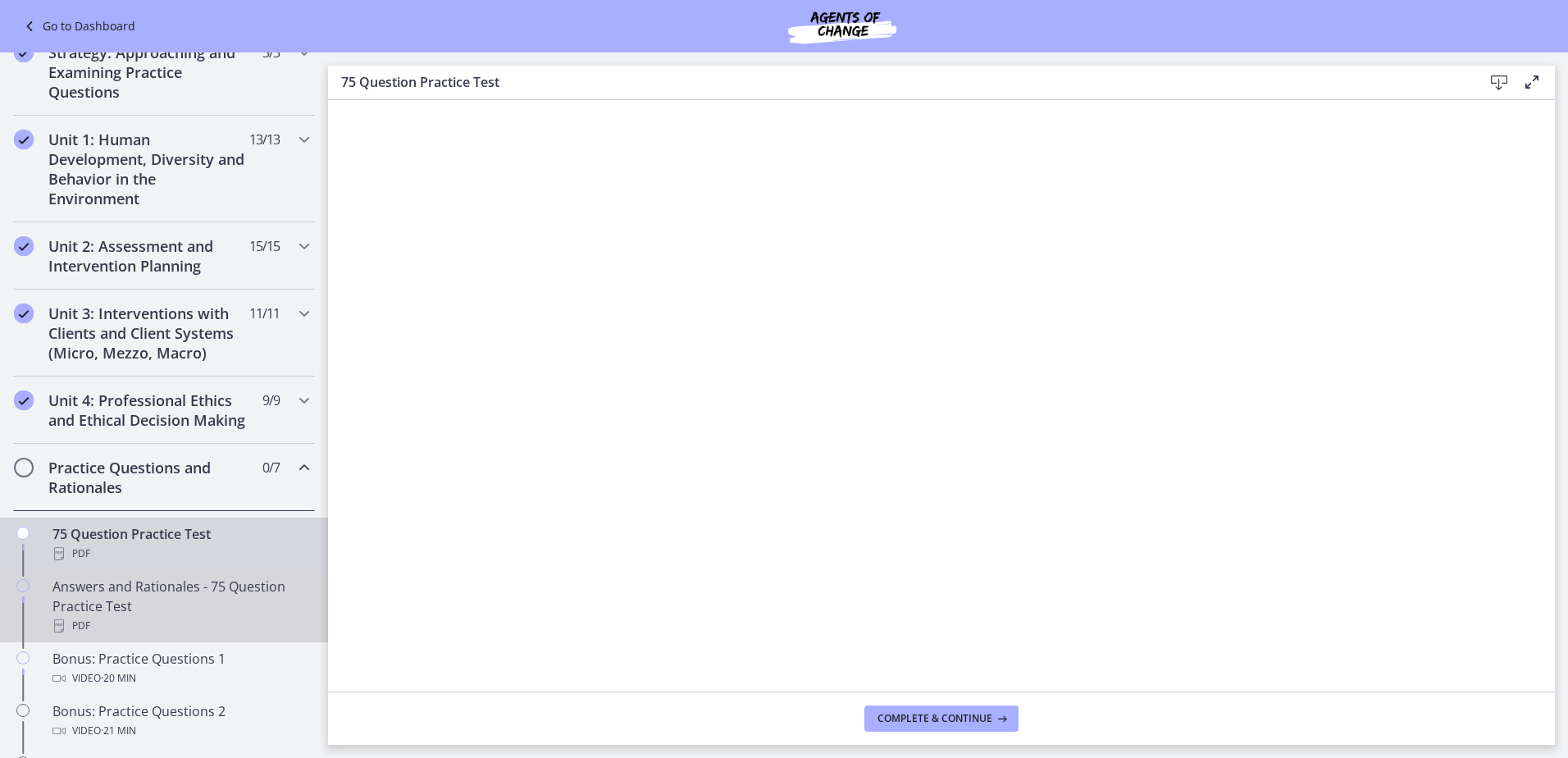
click at [134, 616] on div "Answers and Rationales - 75 Question Practice Test PDF" at bounding box center [180, 605] width 256 height 59
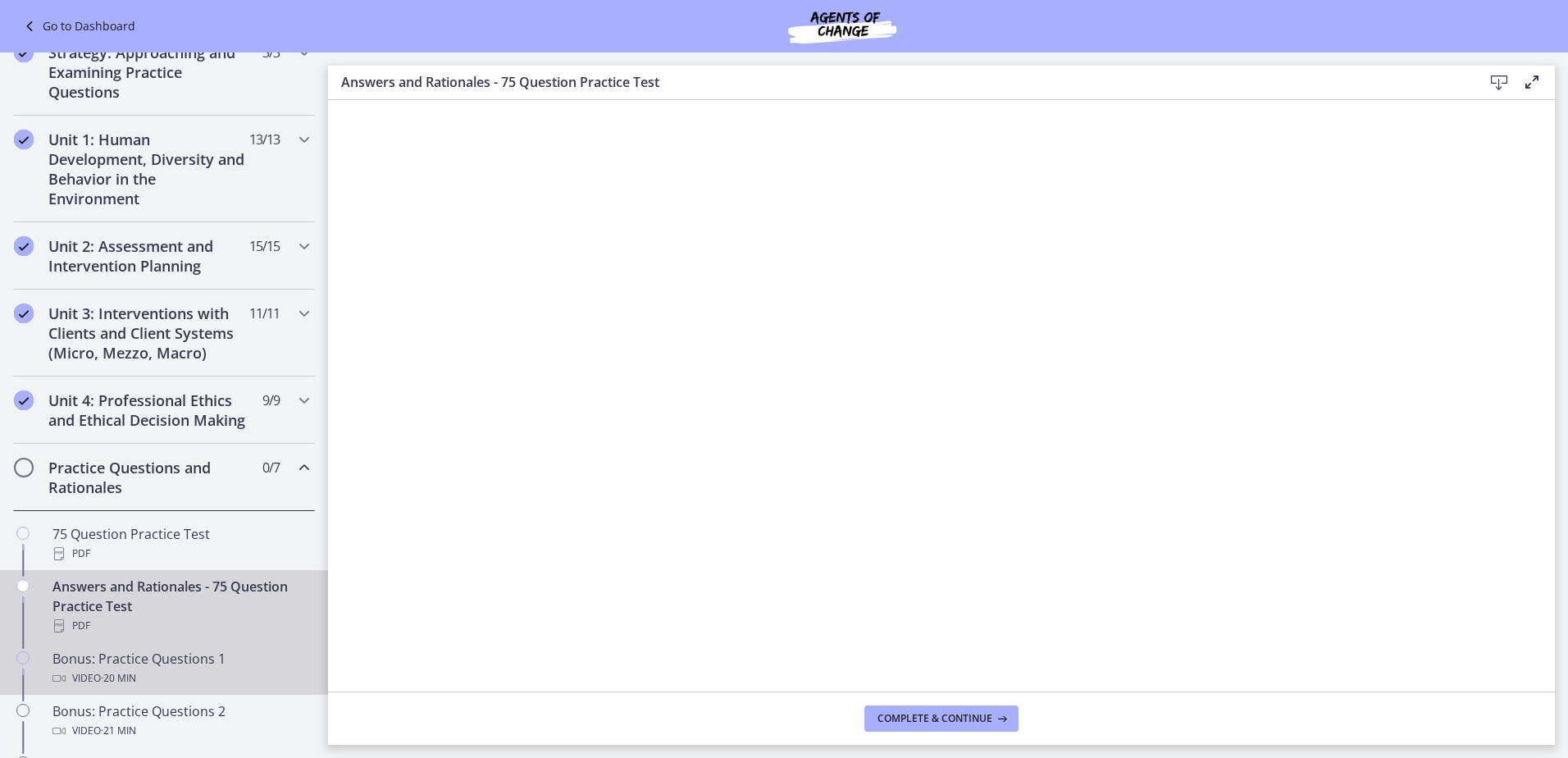
click at [103, 688] on span "· 20 min" at bounding box center [118, 678] width 35 height 20
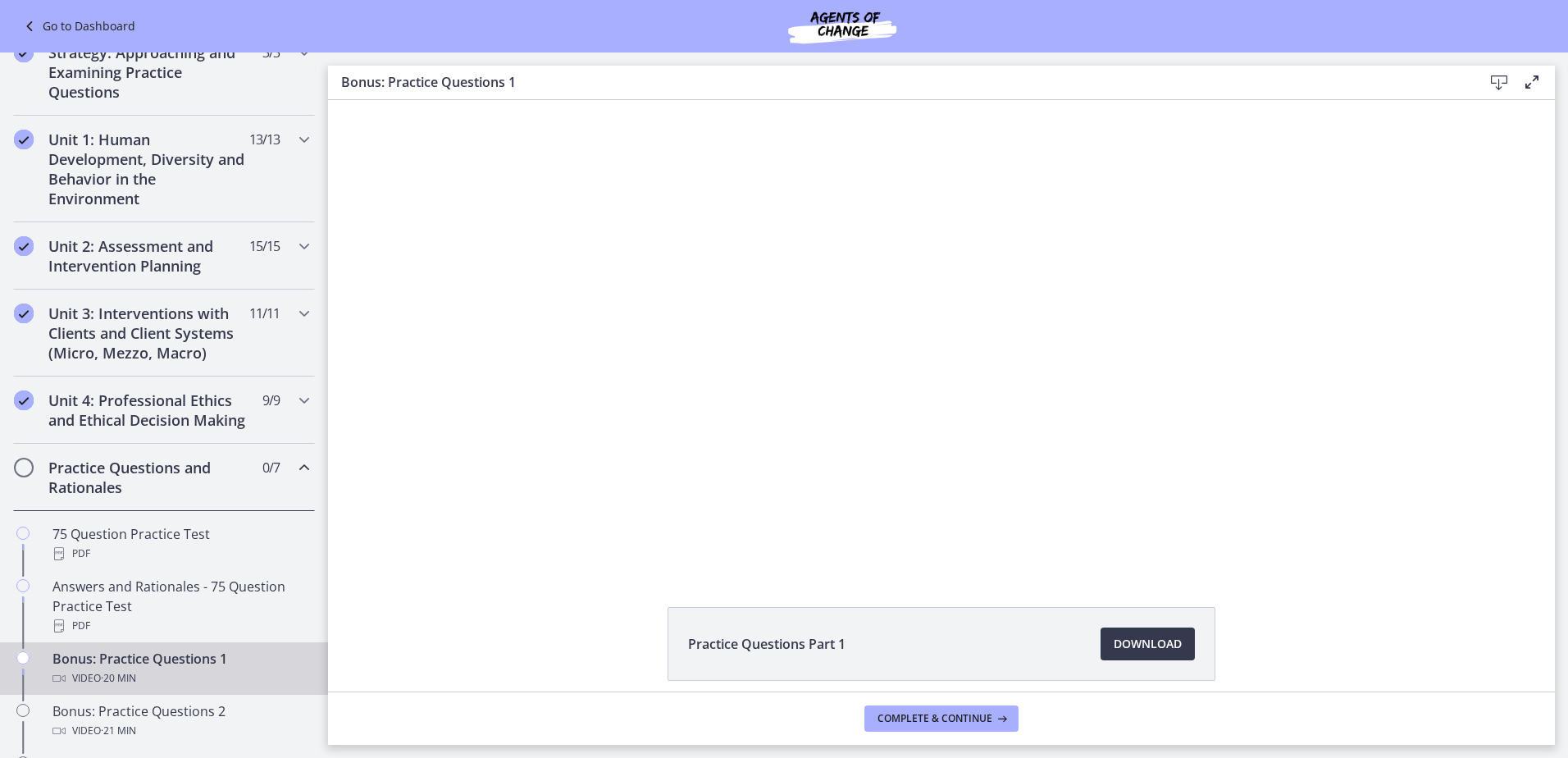
scroll to position [68, 0]
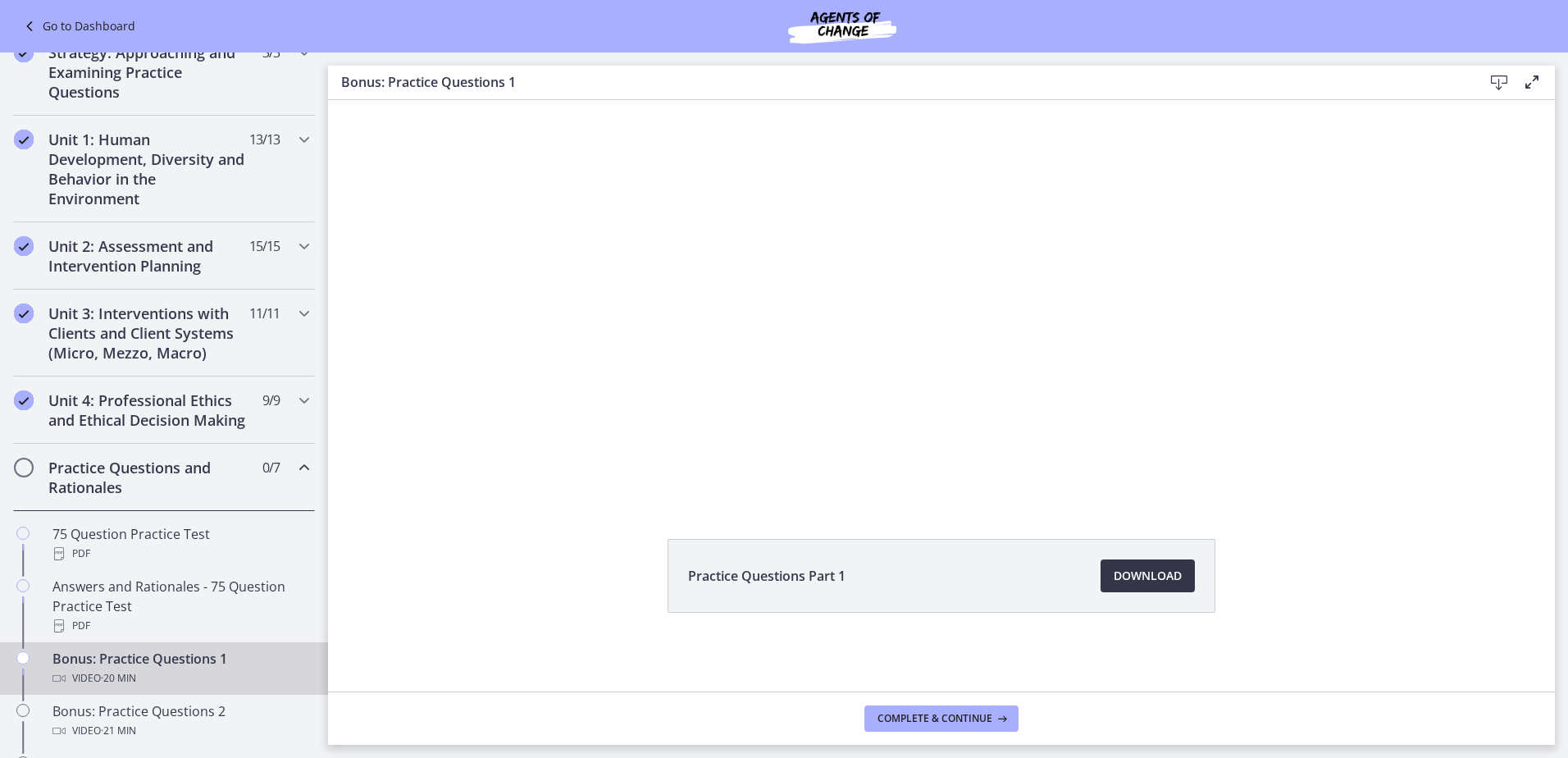
click at [1178, 563] on link "Download Opens in a new window" at bounding box center [1147, 575] width 94 height 33
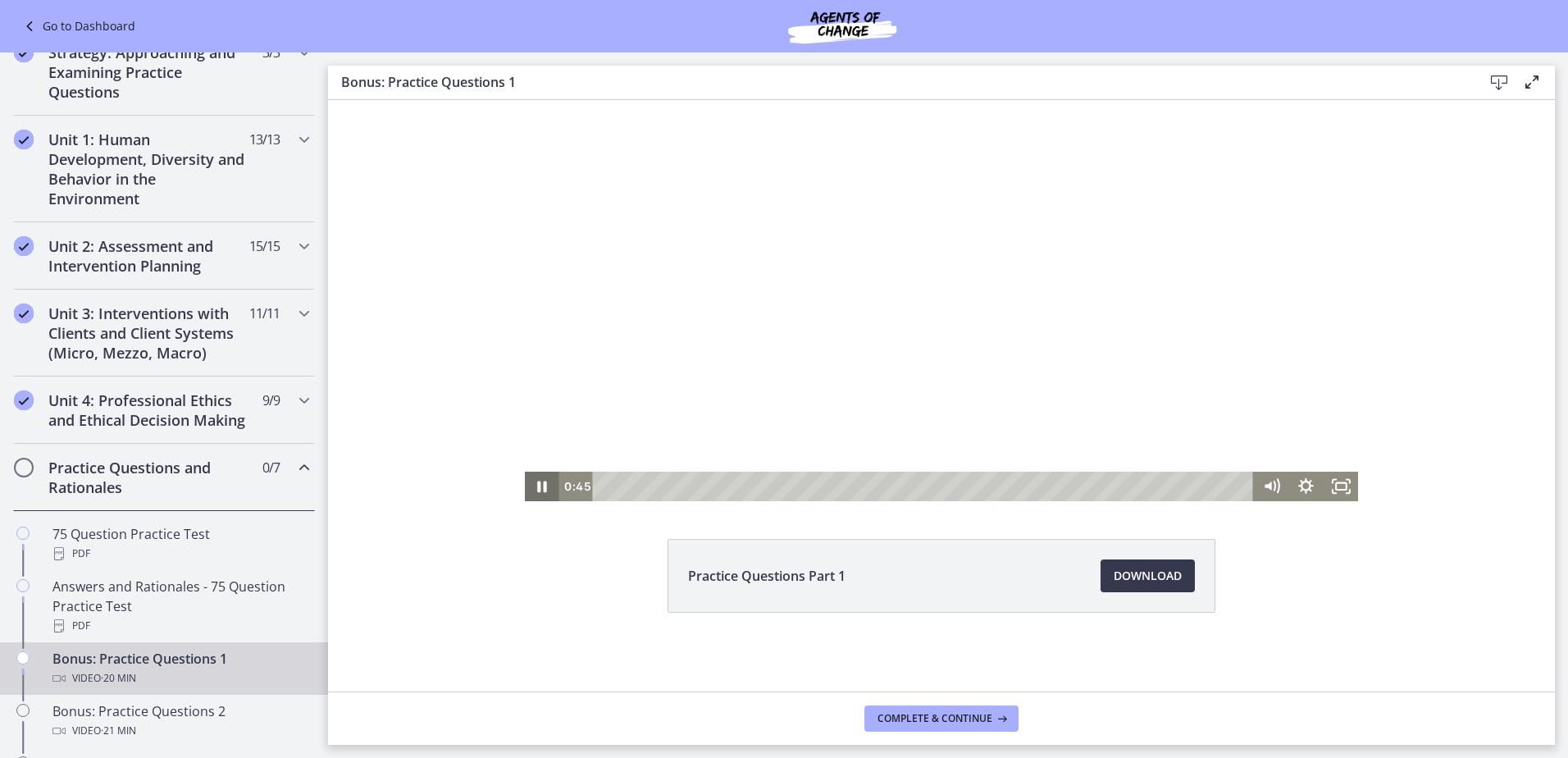
click at [536, 487] on icon "Pause" at bounding box center [542, 486] width 35 height 29
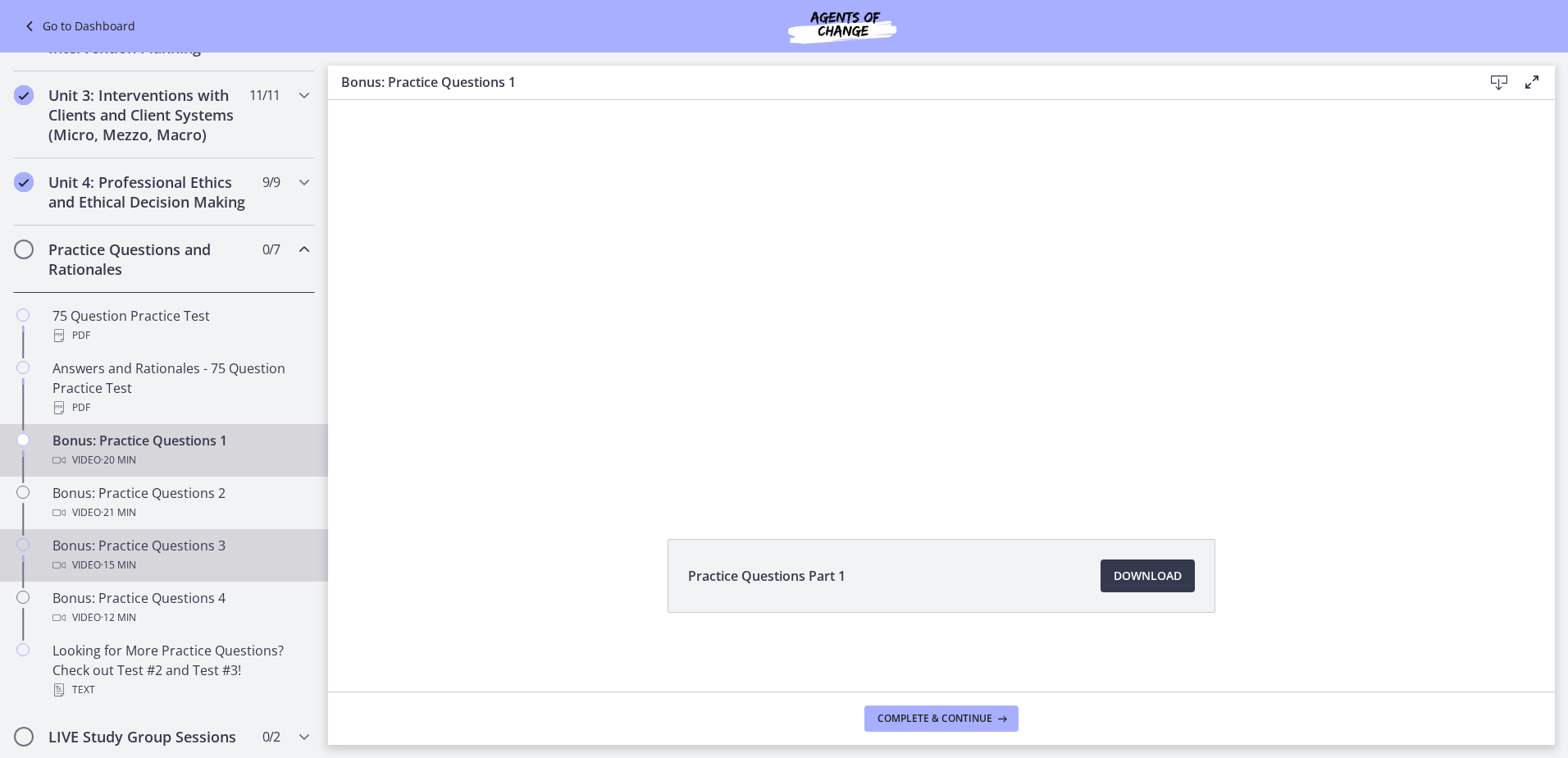
scroll to position [574, 0]
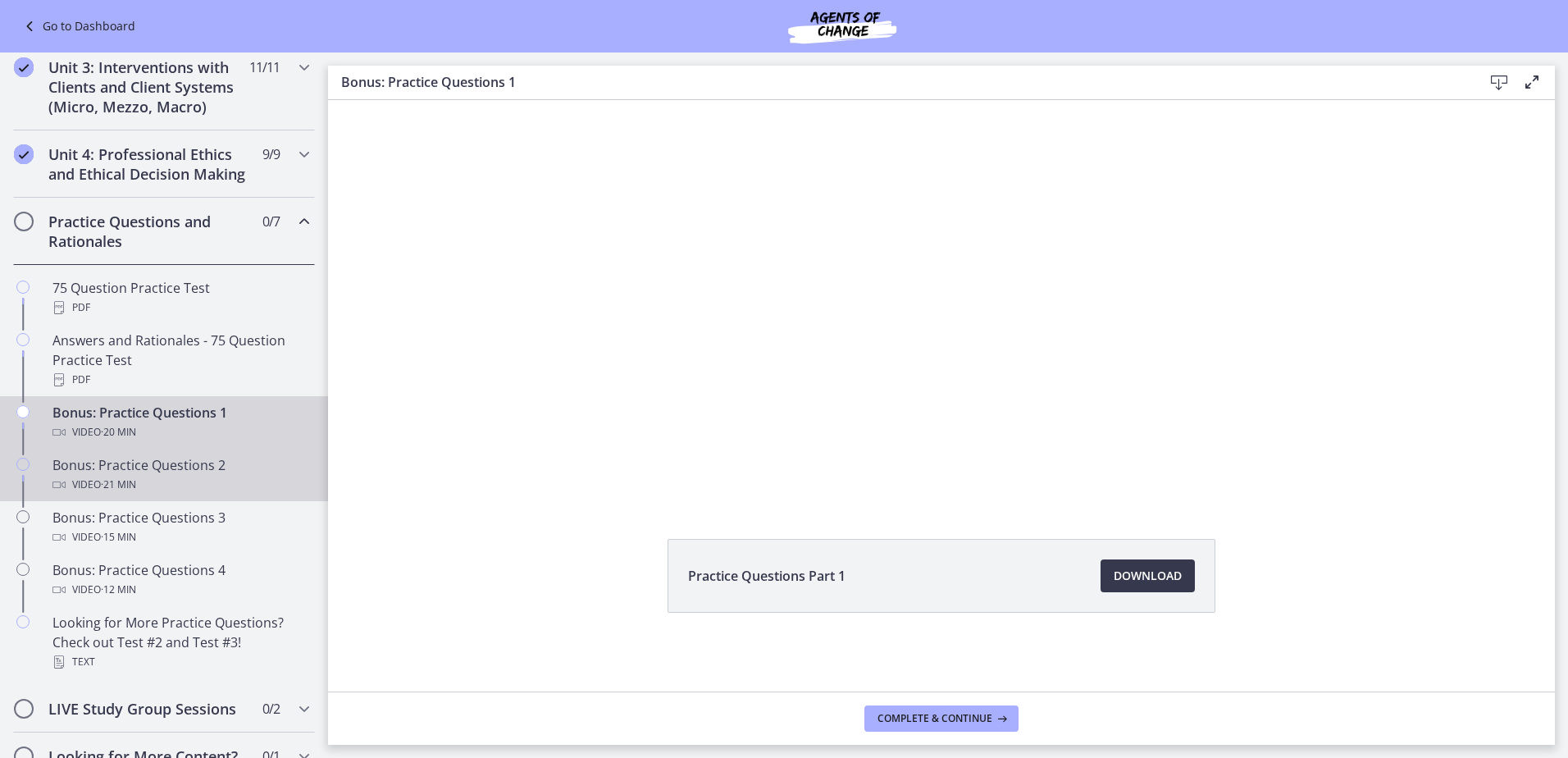
click at [154, 494] on div "Video · 21 min" at bounding box center [180, 485] width 256 height 20
click at [1150, 563] on link "Download Opens in a new window" at bounding box center [1147, 575] width 94 height 33
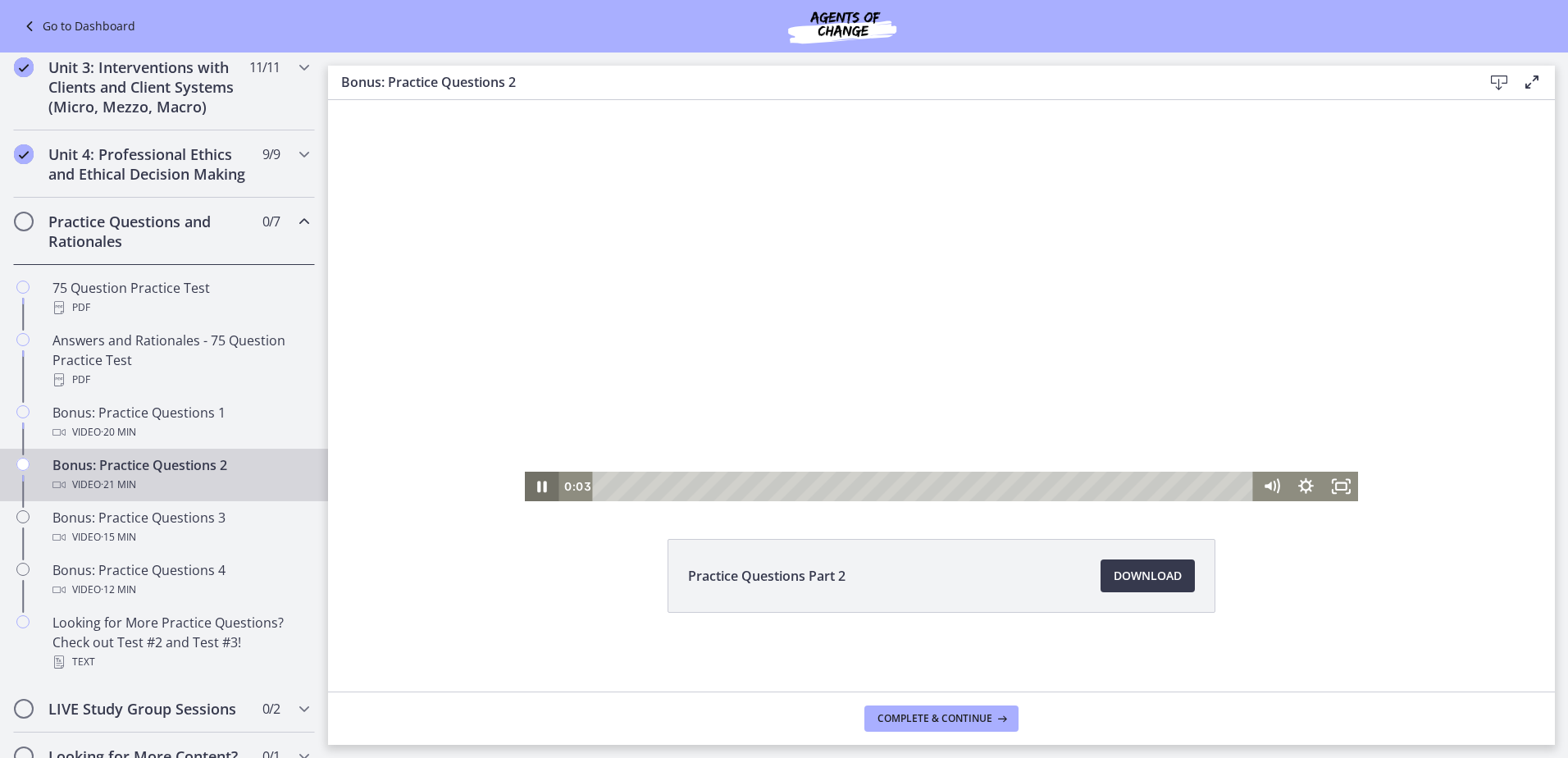
click at [539, 486] on icon "Pause" at bounding box center [542, 486] width 9 height 11
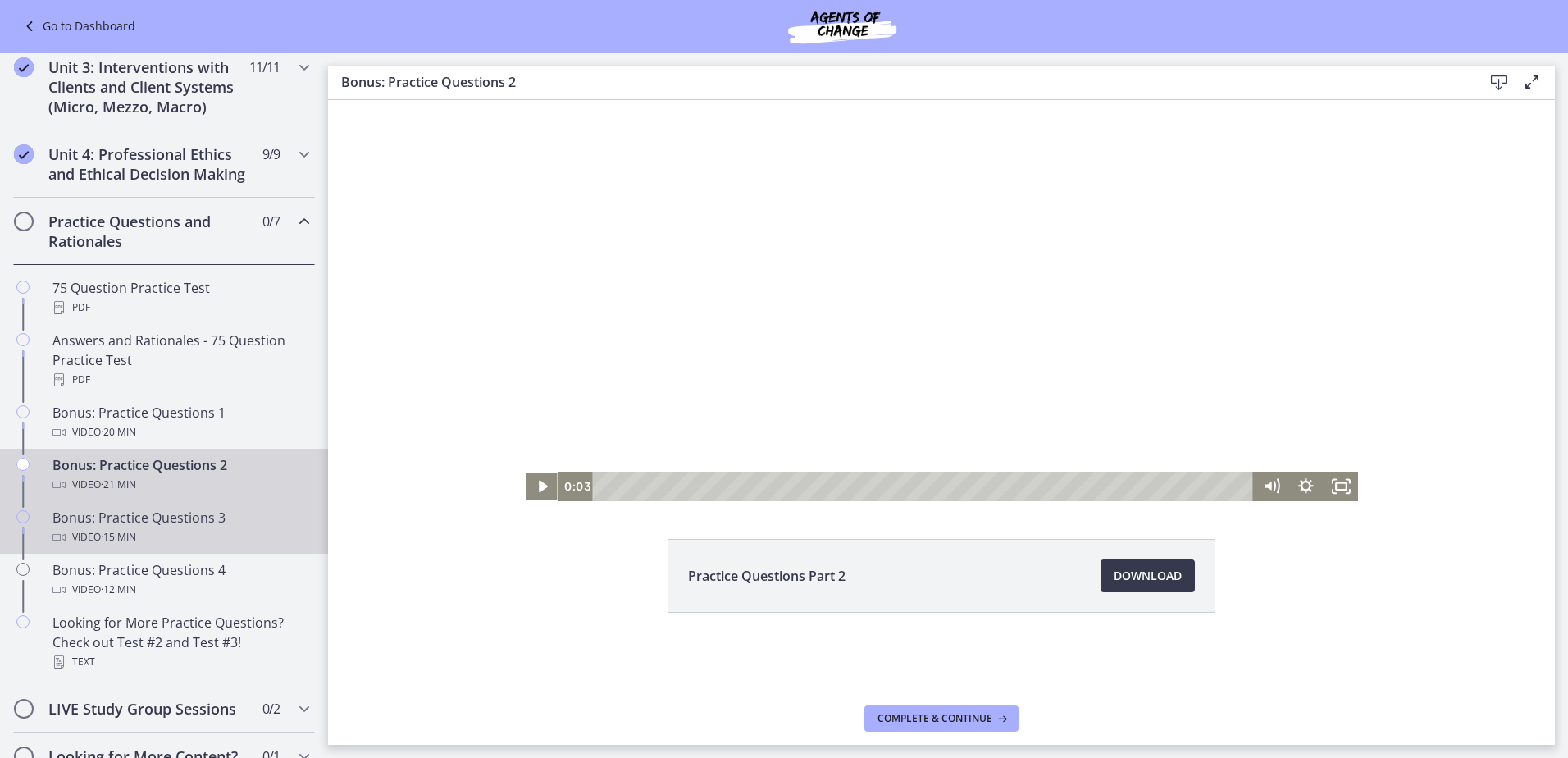
click at [189, 532] on div "Bonus: Practice Questions 3 Video · 15 min" at bounding box center [180, 527] width 256 height 40
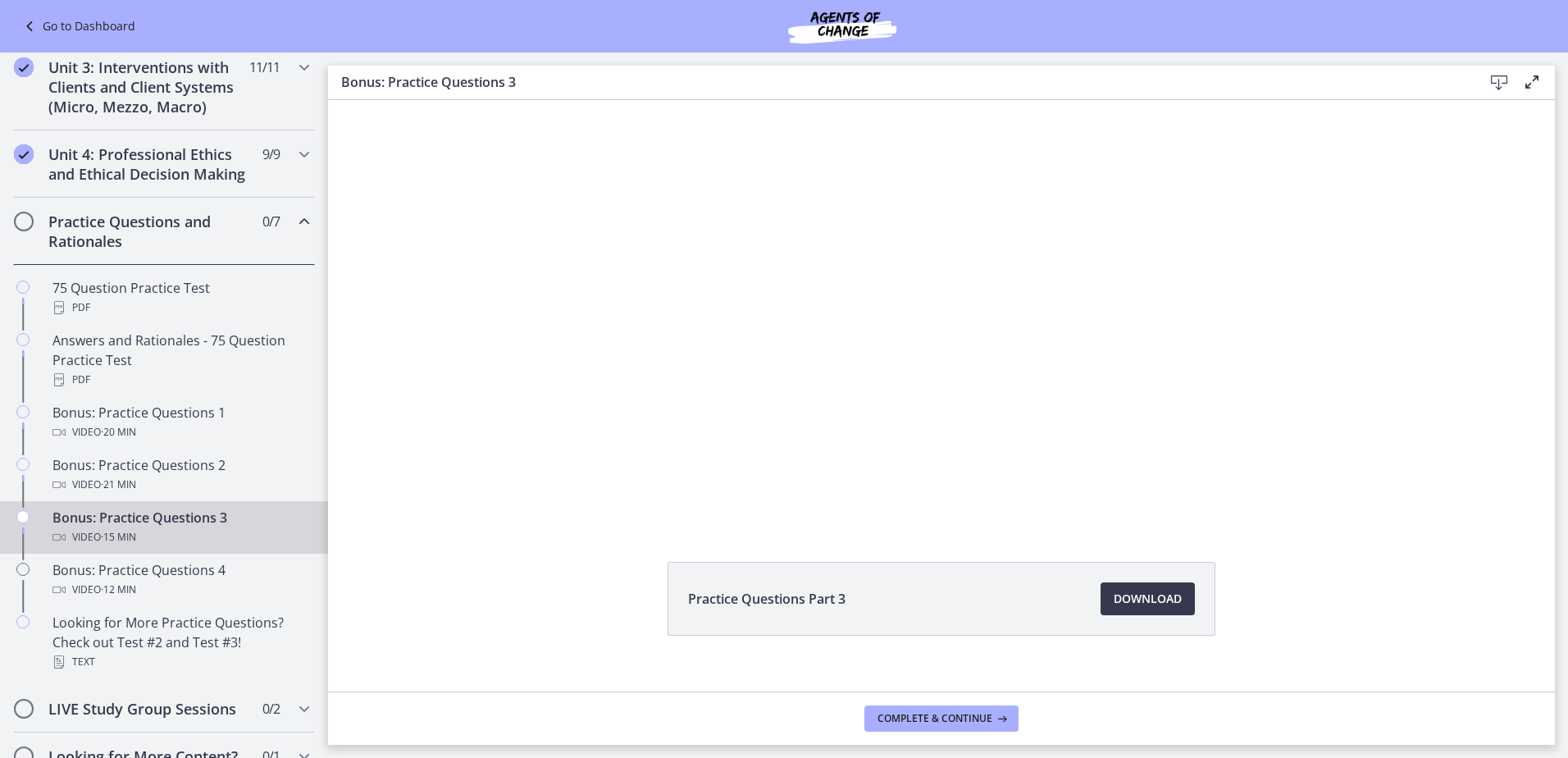
scroll to position [68, 0]
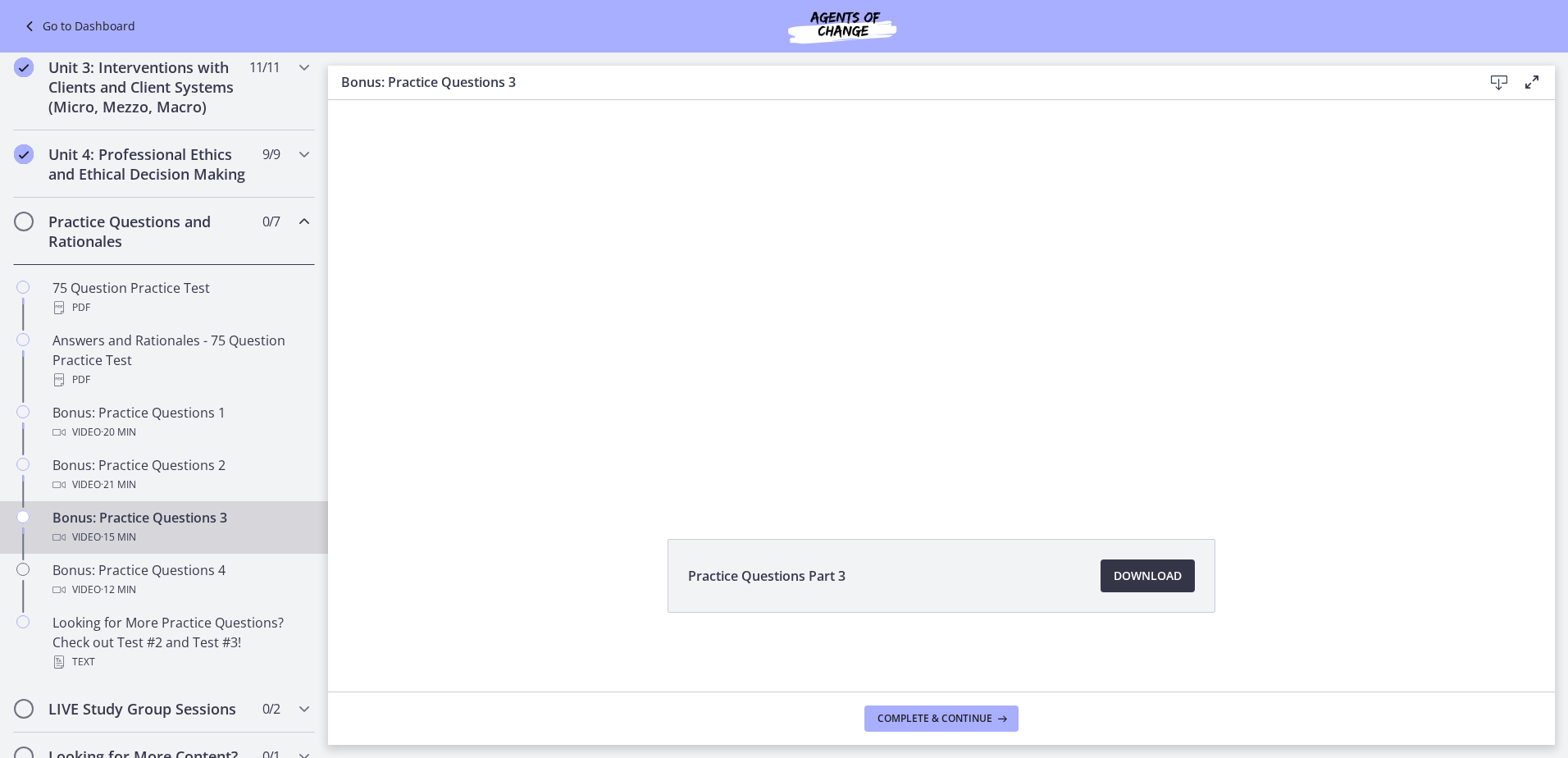
click at [1135, 570] on span "Download Opens in a new window" at bounding box center [1147, 575] width 68 height 20
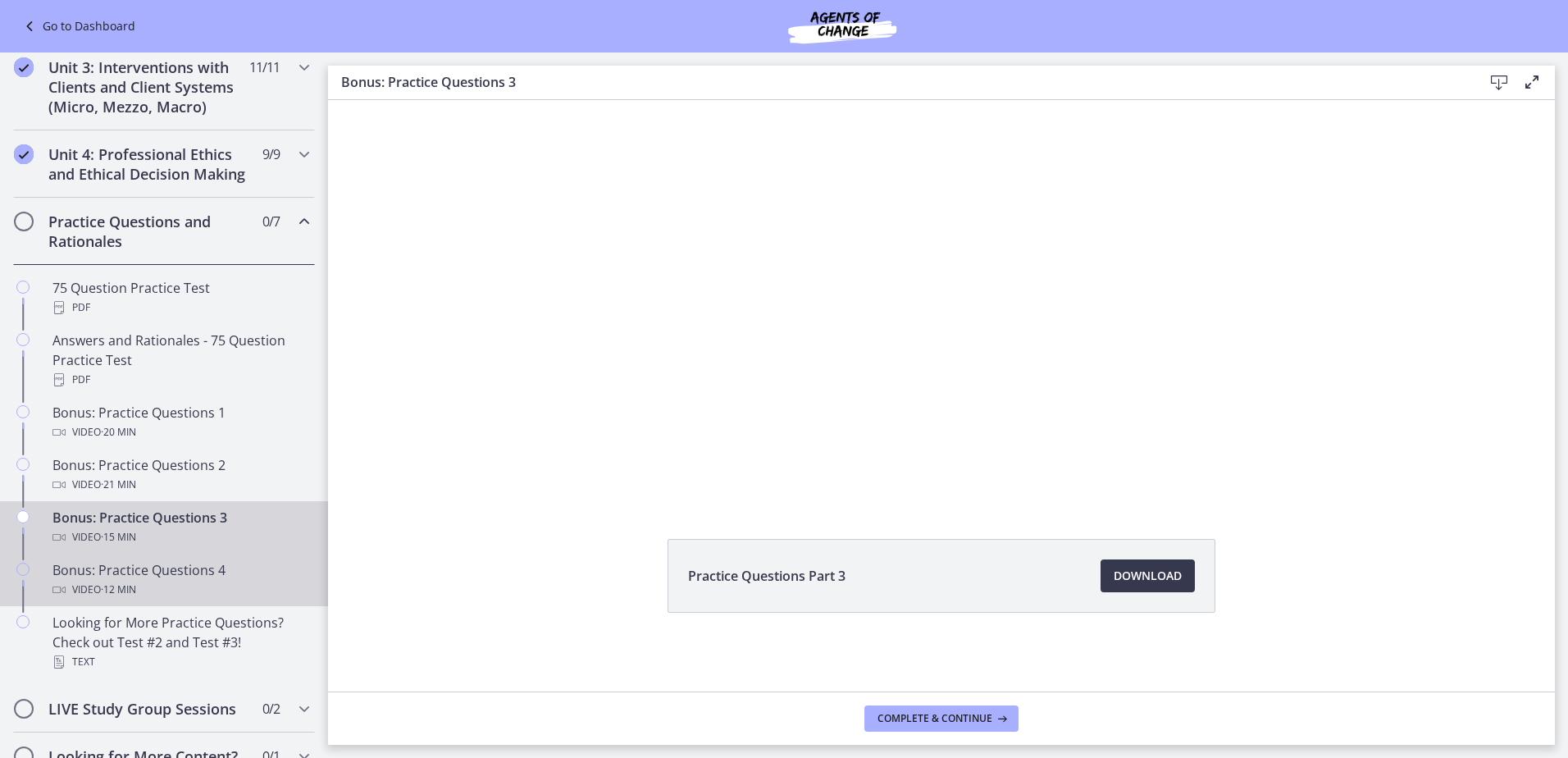
click at [186, 598] on div "Bonus: Practice Questions 4 Video · 12 min" at bounding box center [180, 580] width 256 height 40
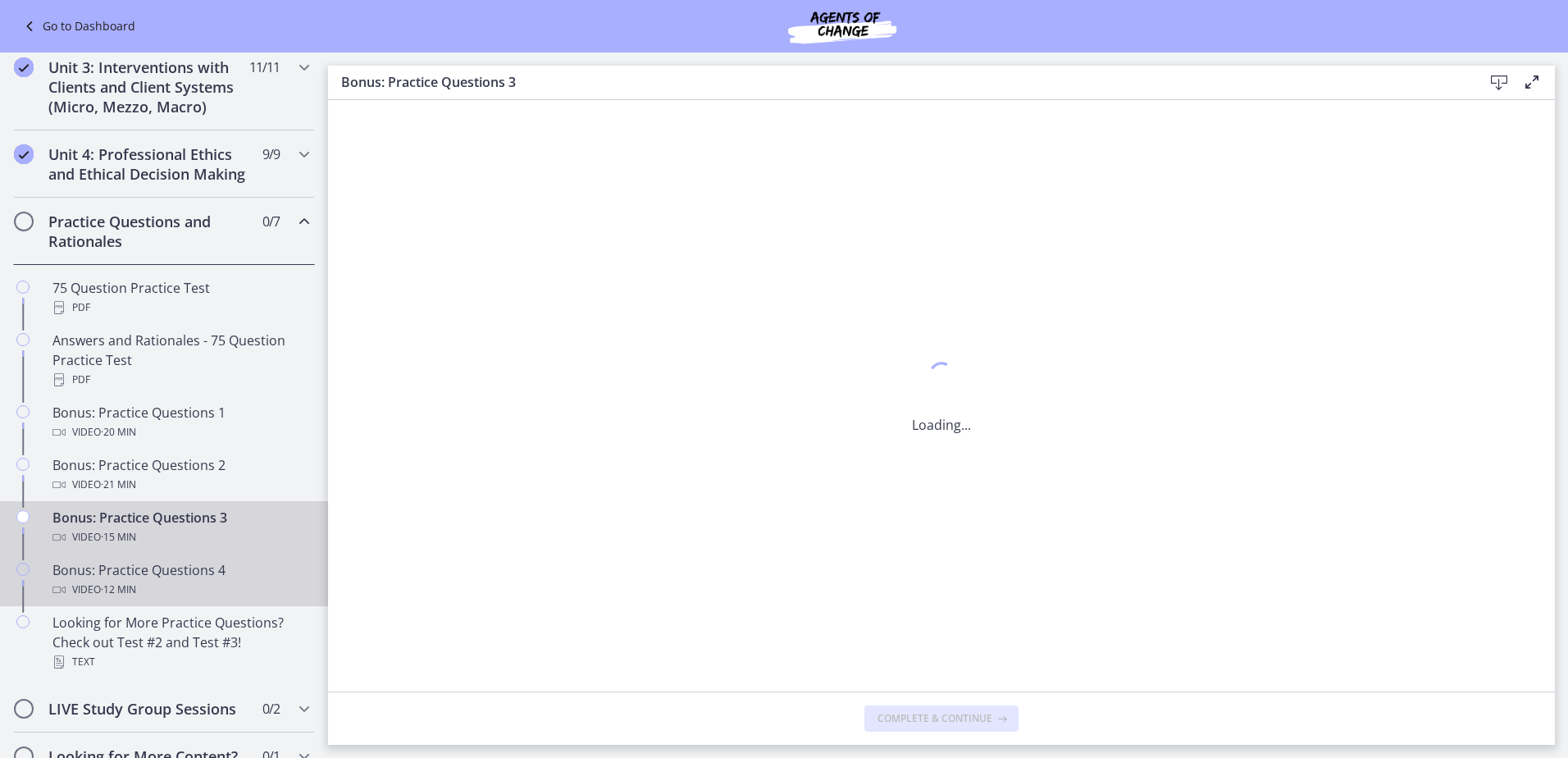
scroll to position [0, 0]
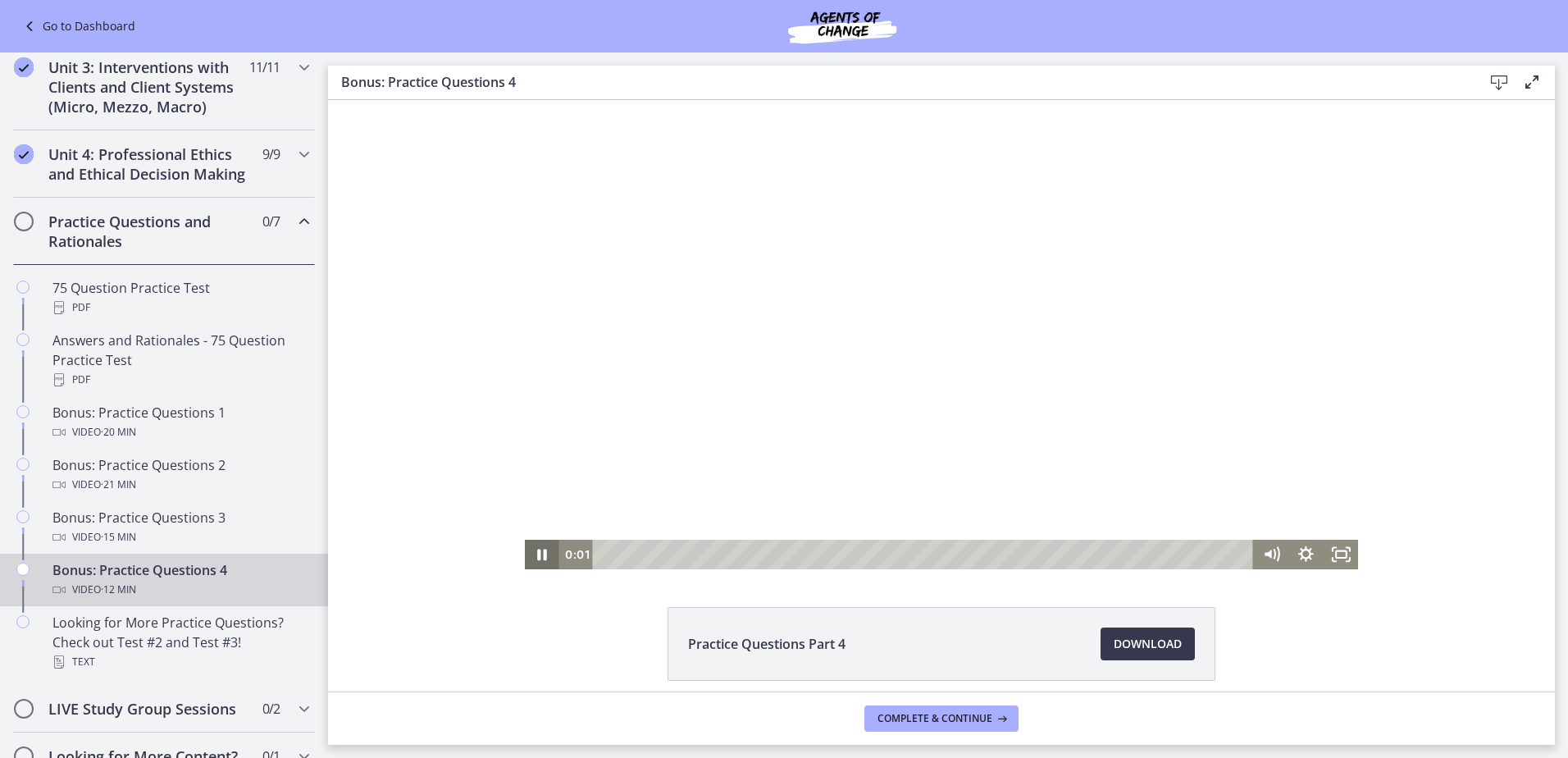
click at [538, 557] on icon "Pause" at bounding box center [542, 555] width 9 height 11
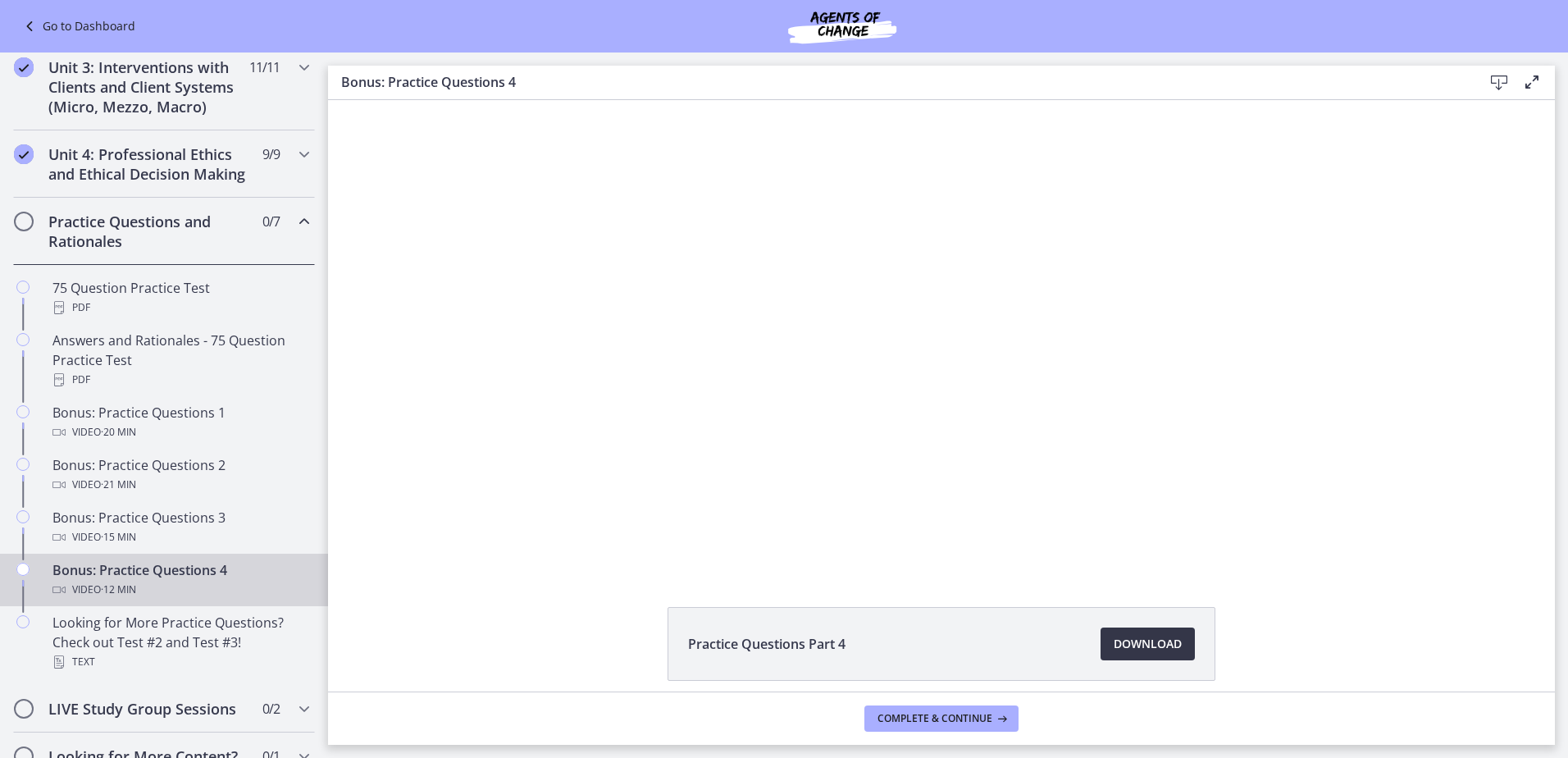
click at [1128, 651] on span "Download Opens in a new window" at bounding box center [1147, 643] width 68 height 20
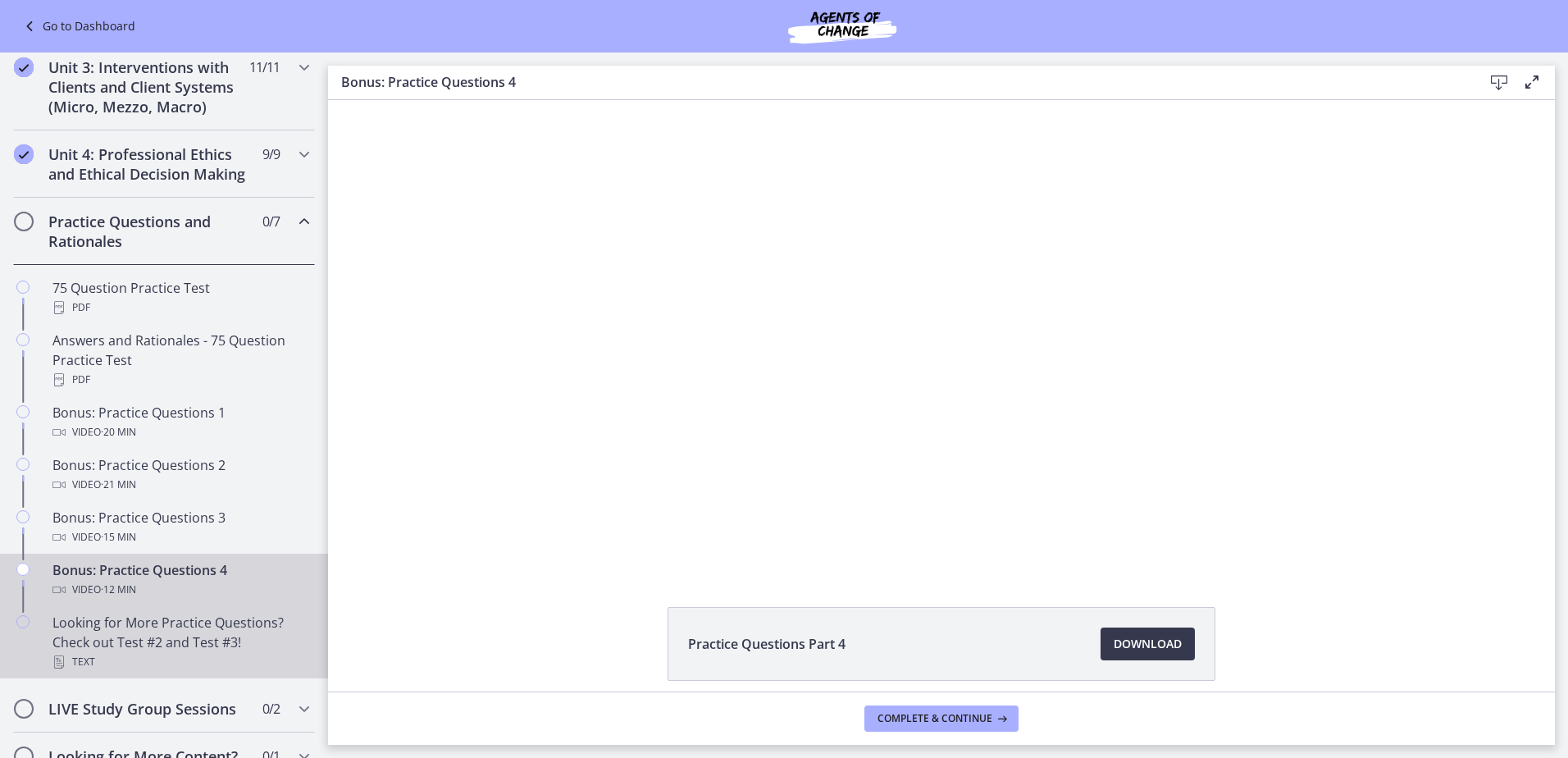
click at [190, 648] on div "Looking for More Practice Questions? Check out Test #2 and Test #3! Text" at bounding box center [180, 642] width 256 height 59
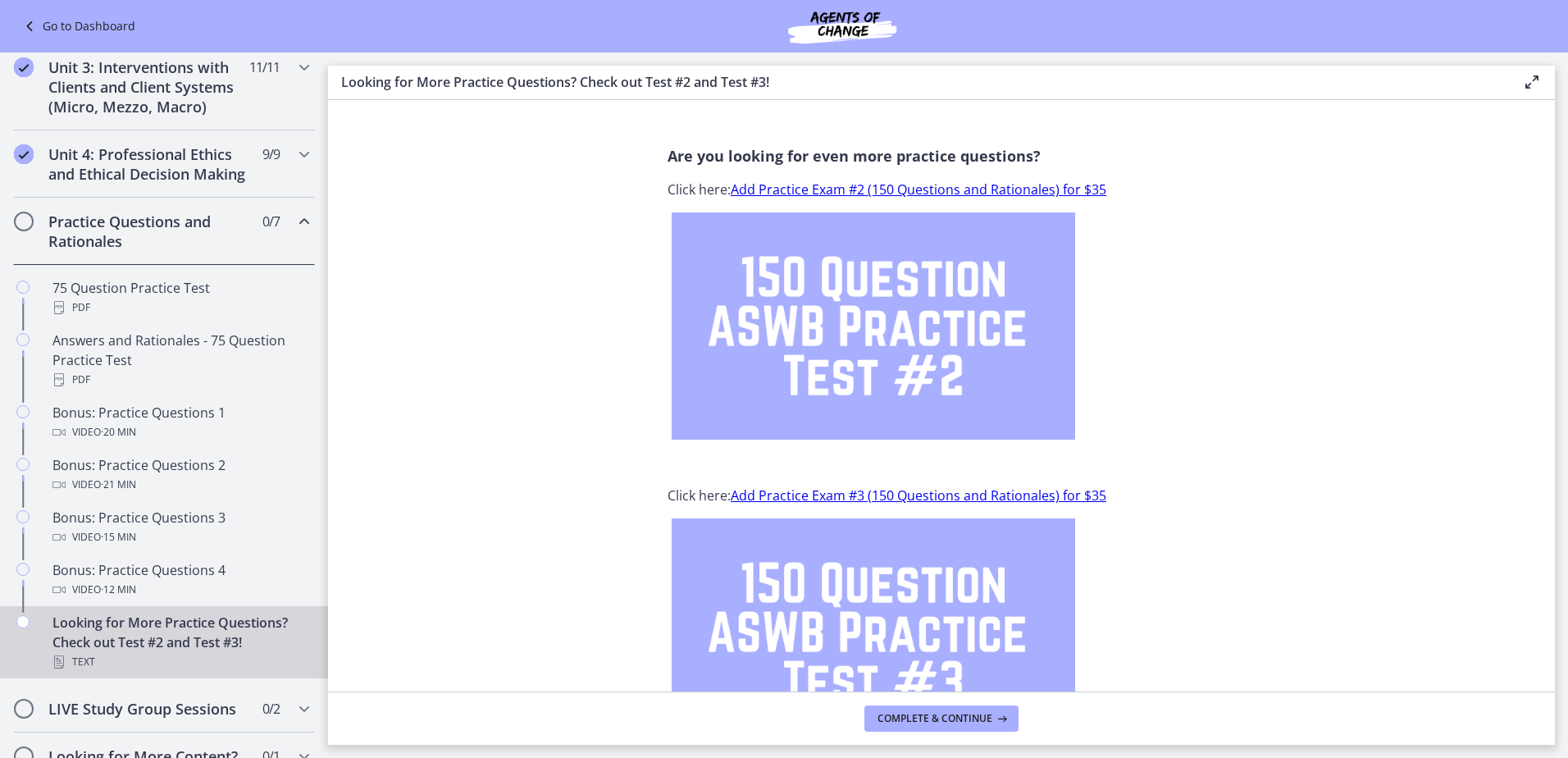
click at [817, 499] on link "Add Practice Exam #3 (150 Questions and Rationales) for $35" at bounding box center [918, 495] width 375 height 18
click at [117, 442] on span "· 20 min" at bounding box center [118, 432] width 35 height 20
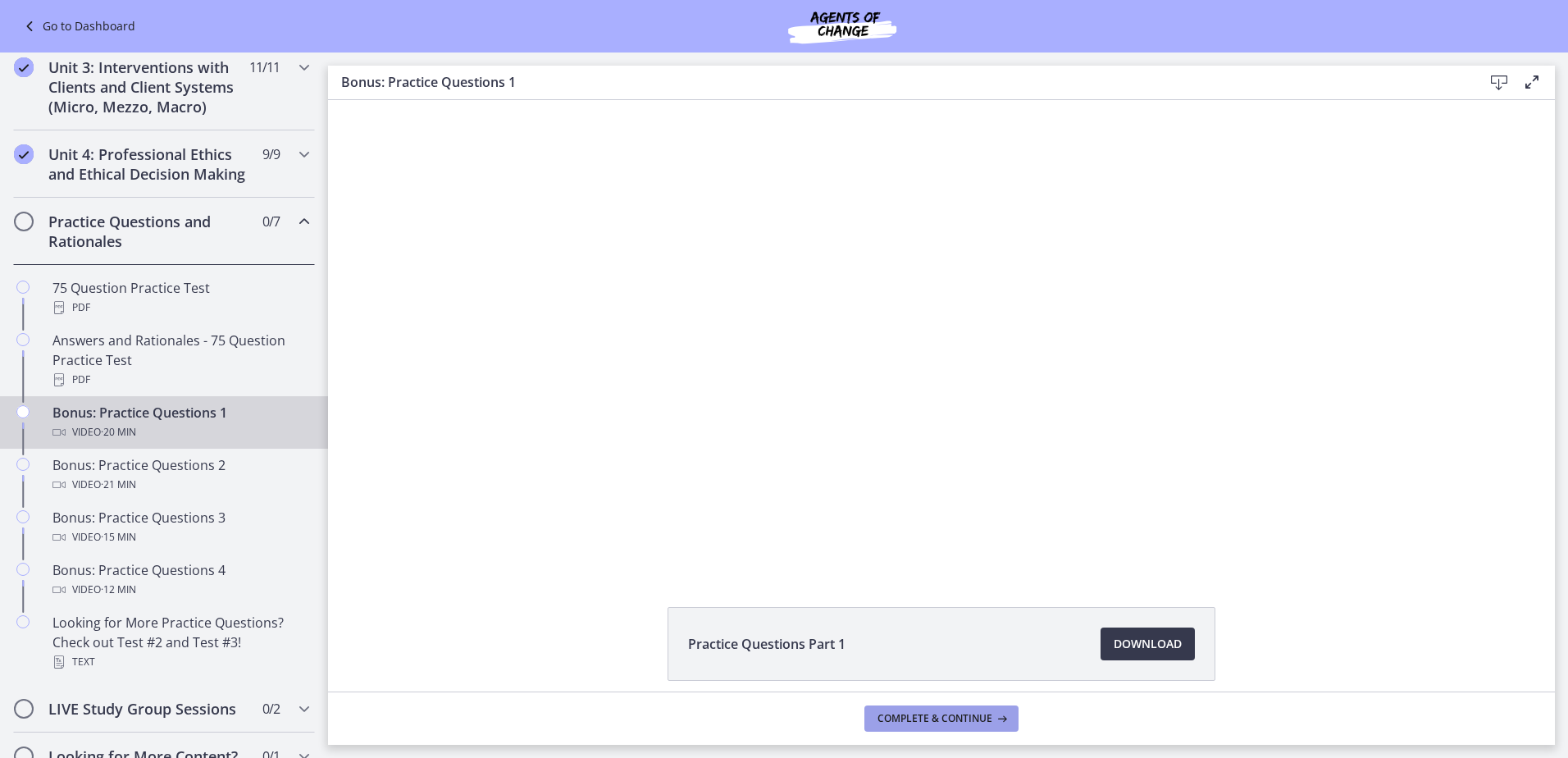
click at [940, 719] on span "Complete & continue" at bounding box center [934, 718] width 115 height 13
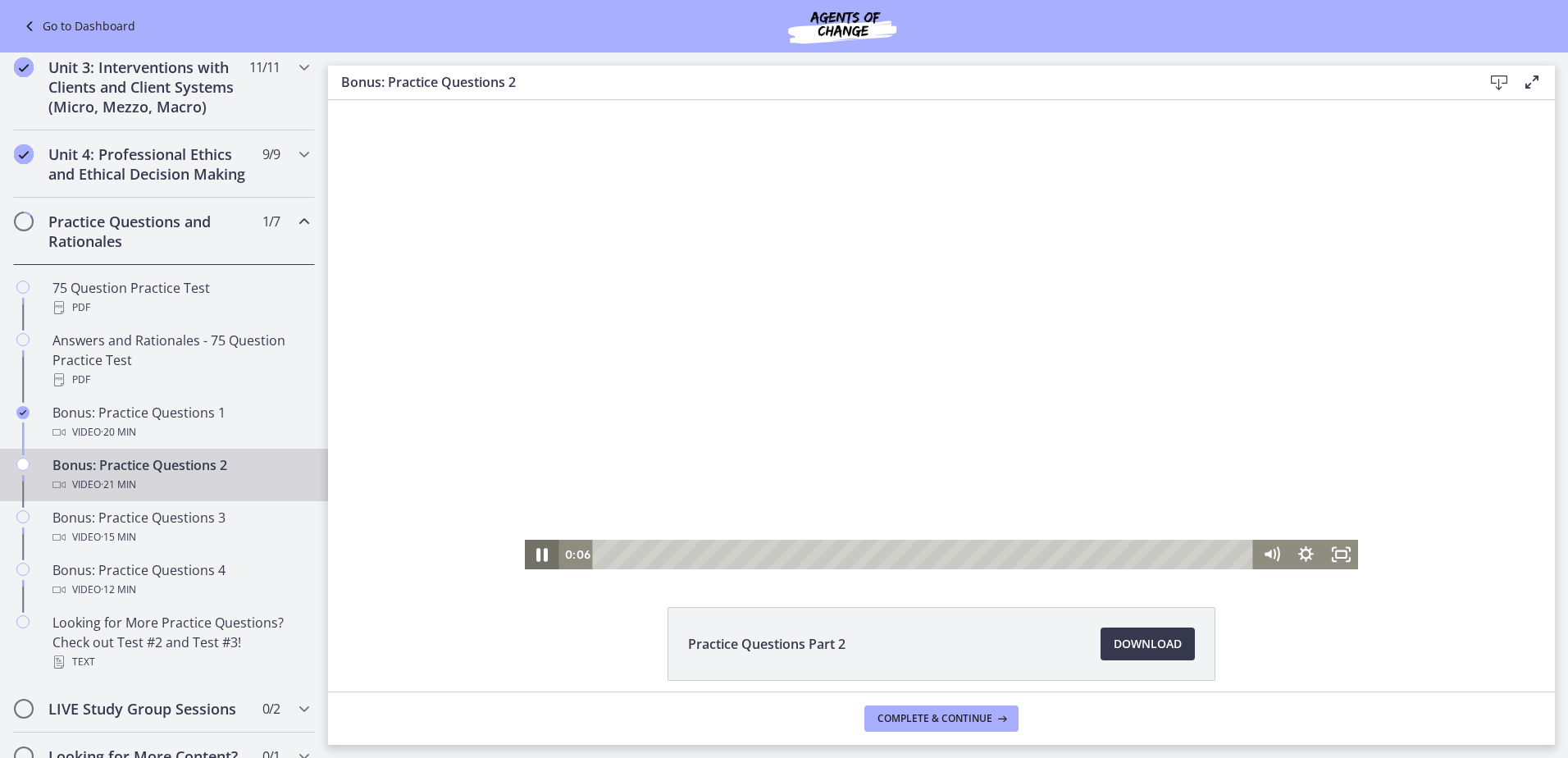
click at [538, 555] on icon "Pause" at bounding box center [542, 554] width 11 height 14
click at [538, 555] on icon "Play Video" at bounding box center [543, 554] width 9 height 12
click at [638, 554] on div "1:15" at bounding box center [925, 553] width 639 height 29
click at [673, 556] on div "2:31" at bounding box center [925, 553] width 639 height 29
click at [880, 555] on div "9:12" at bounding box center [925, 553] width 639 height 29
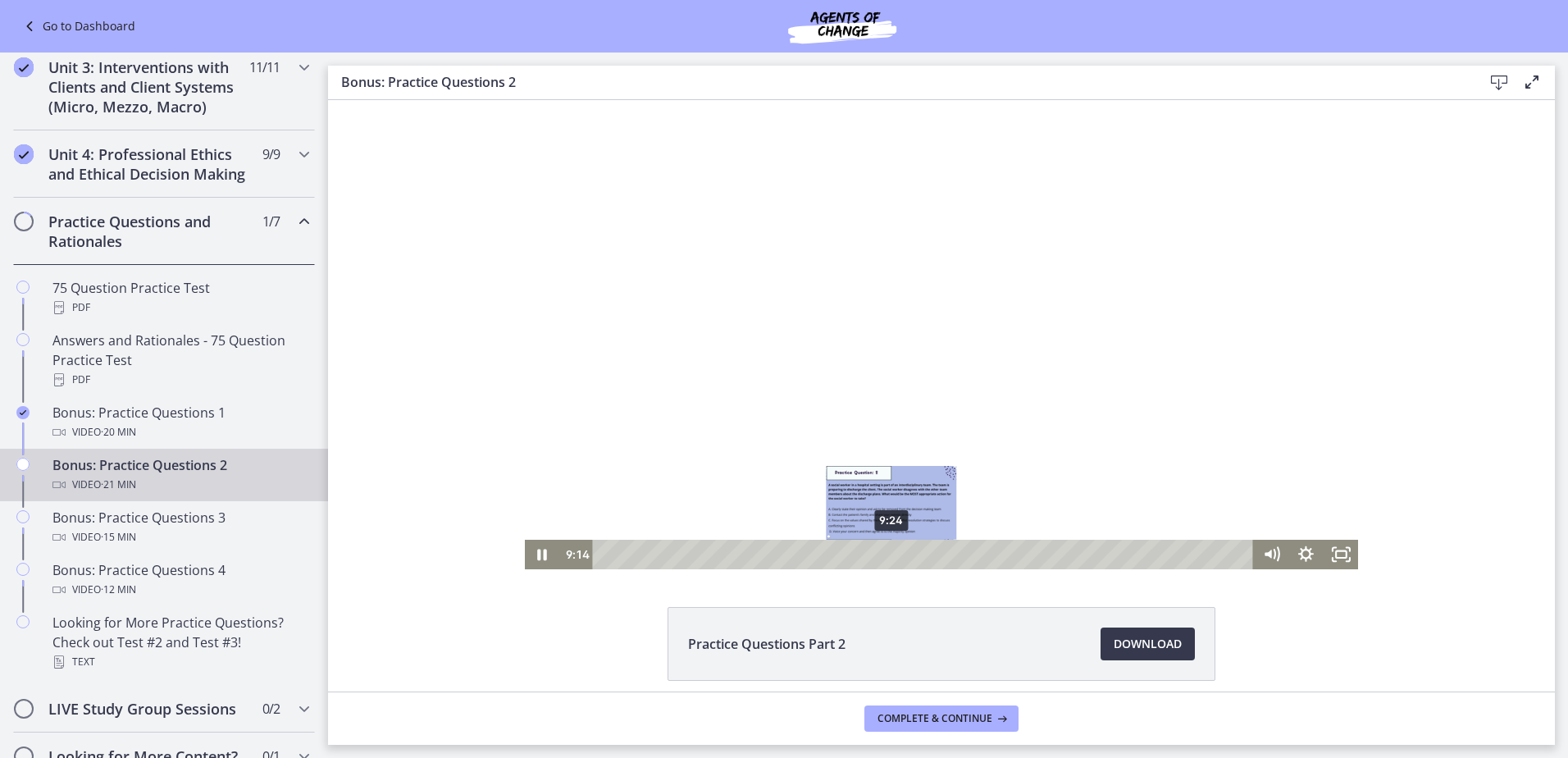
click at [887, 553] on div "9:24" at bounding box center [925, 553] width 639 height 29
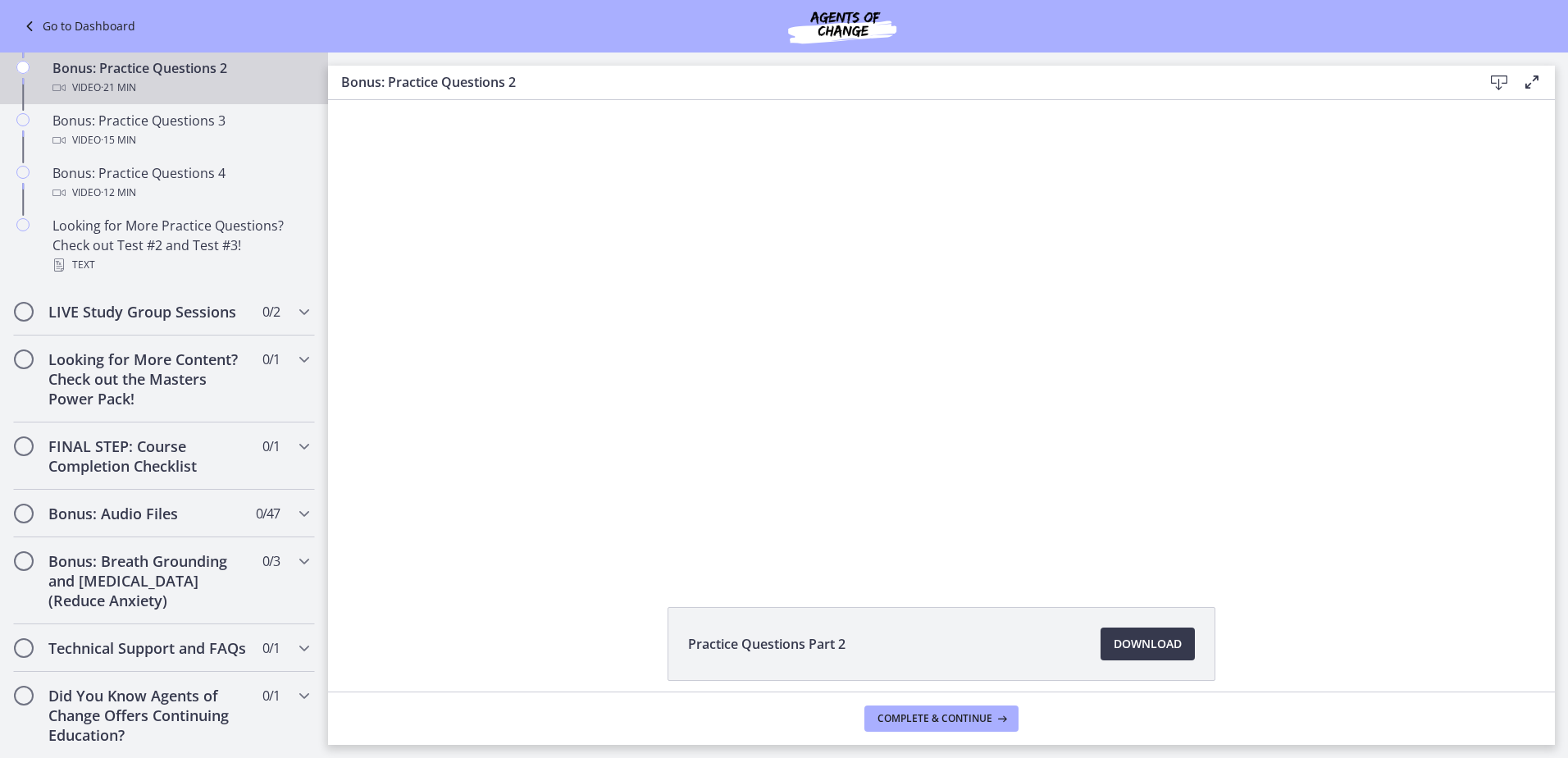
scroll to position [1011, 0]
click at [223, 551] on h2 "Bonus: Breath Grounding and [MEDICAL_DATA] (Reduce Anxiety)" at bounding box center [148, 580] width 200 height 59
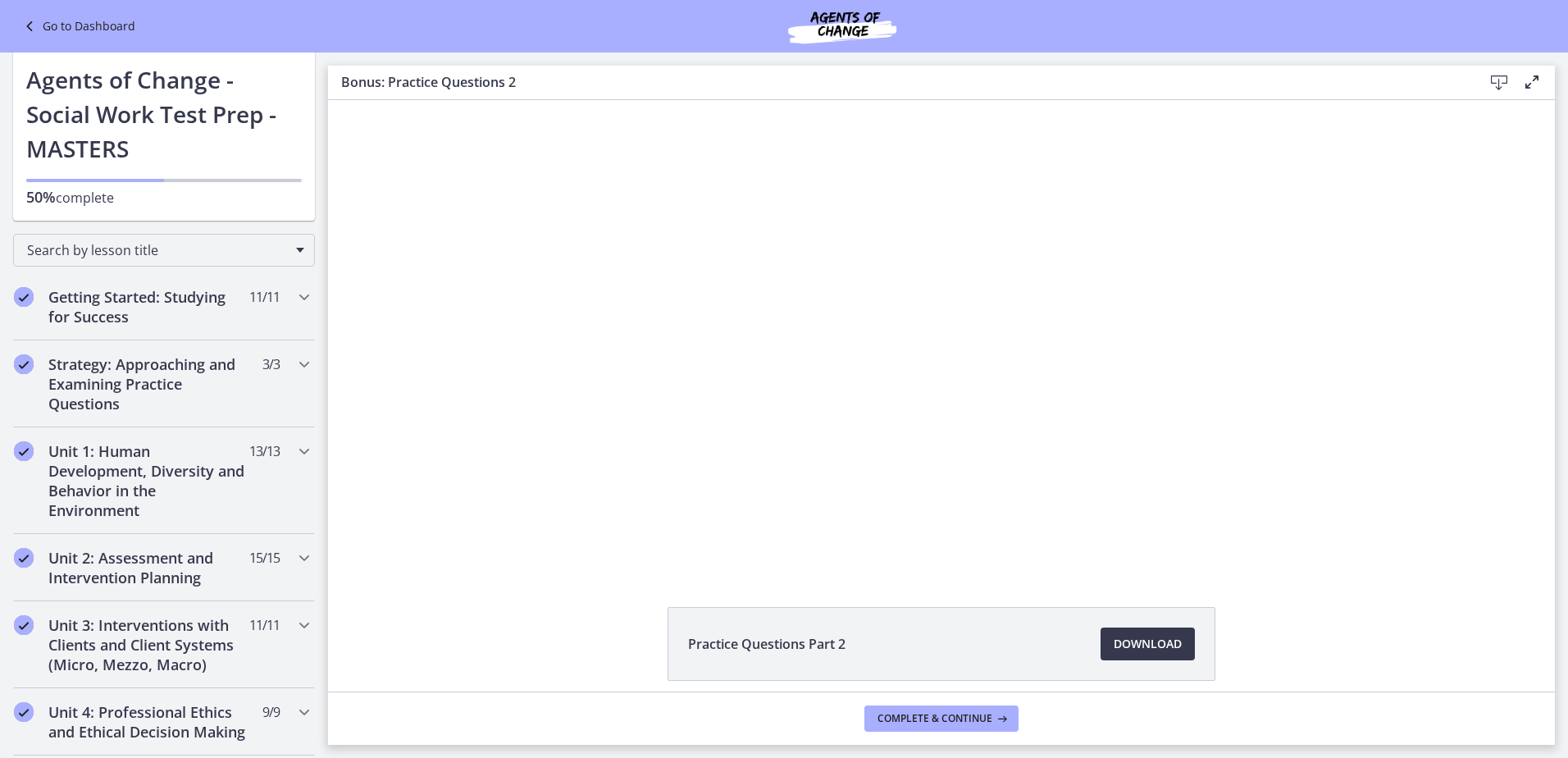
scroll to position [0, 0]
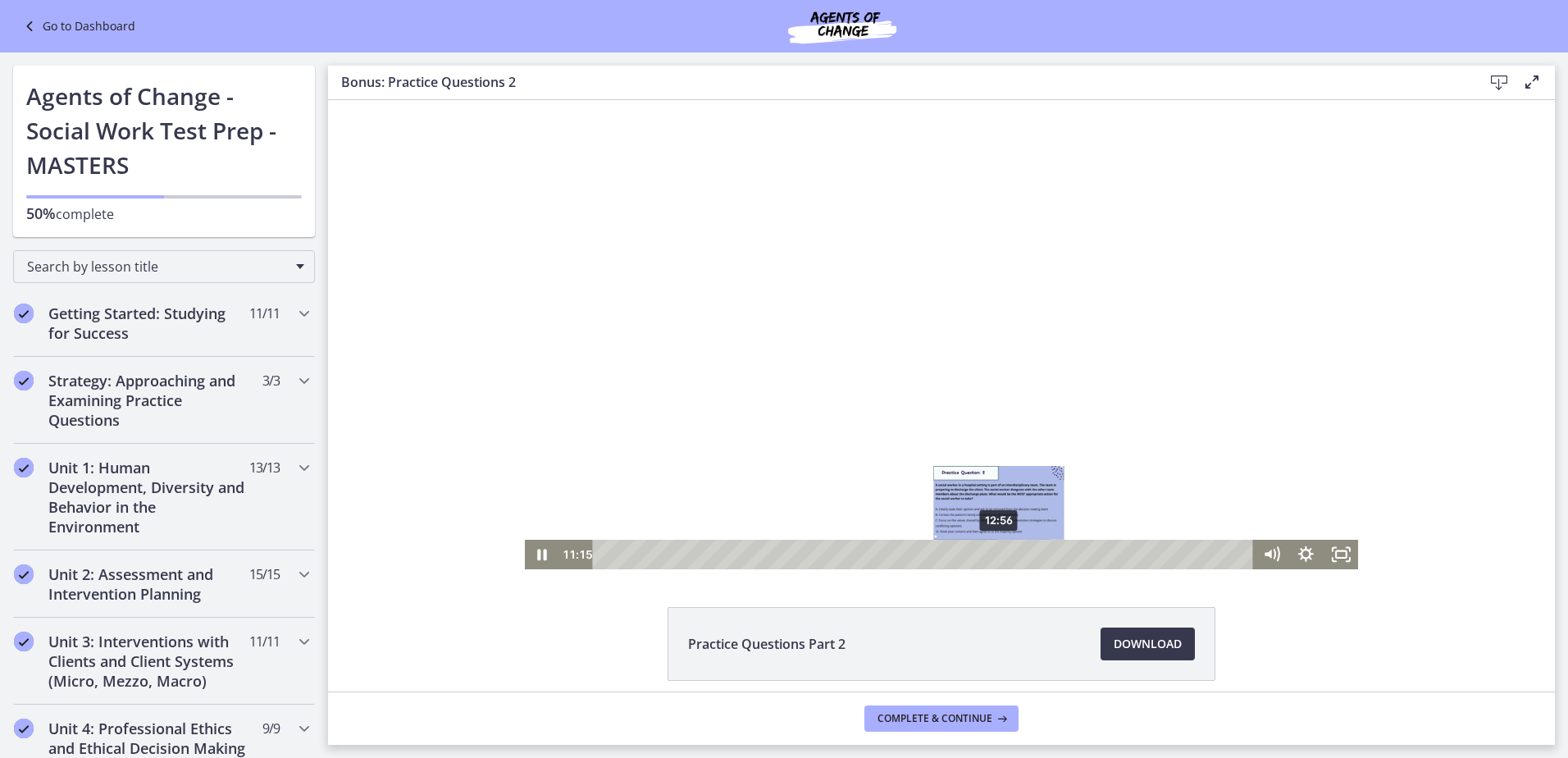
click at [995, 552] on div "12:56" at bounding box center [925, 553] width 639 height 29
click at [1015, 552] on div "13:38" at bounding box center [925, 553] width 639 height 29
click at [1033, 552] on div "14:15" at bounding box center [925, 553] width 639 height 29
click at [1056, 551] on div "15:01" at bounding box center [925, 553] width 639 height 29
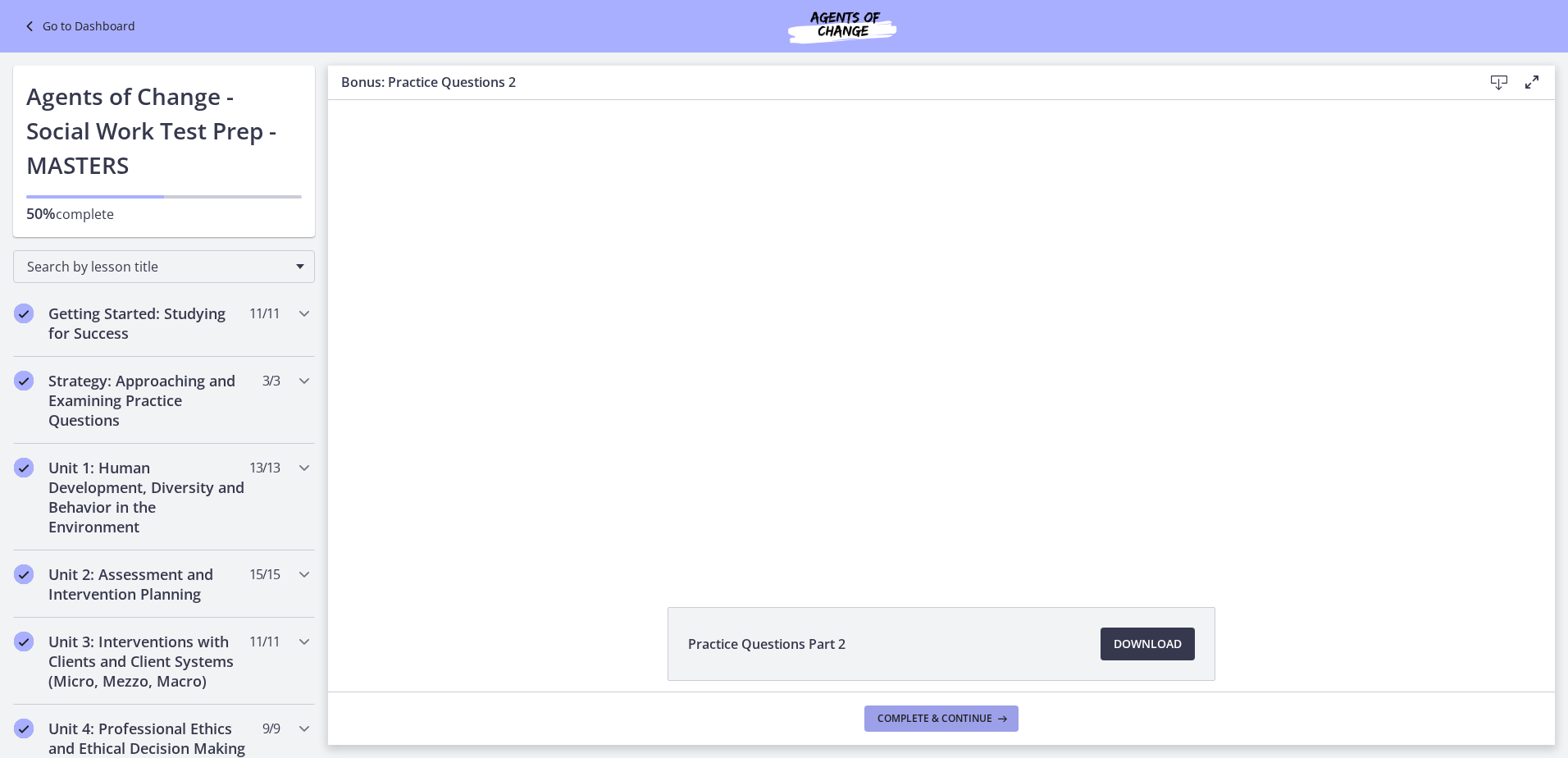
click at [986, 719] on span "Complete & continue" at bounding box center [934, 718] width 115 height 13
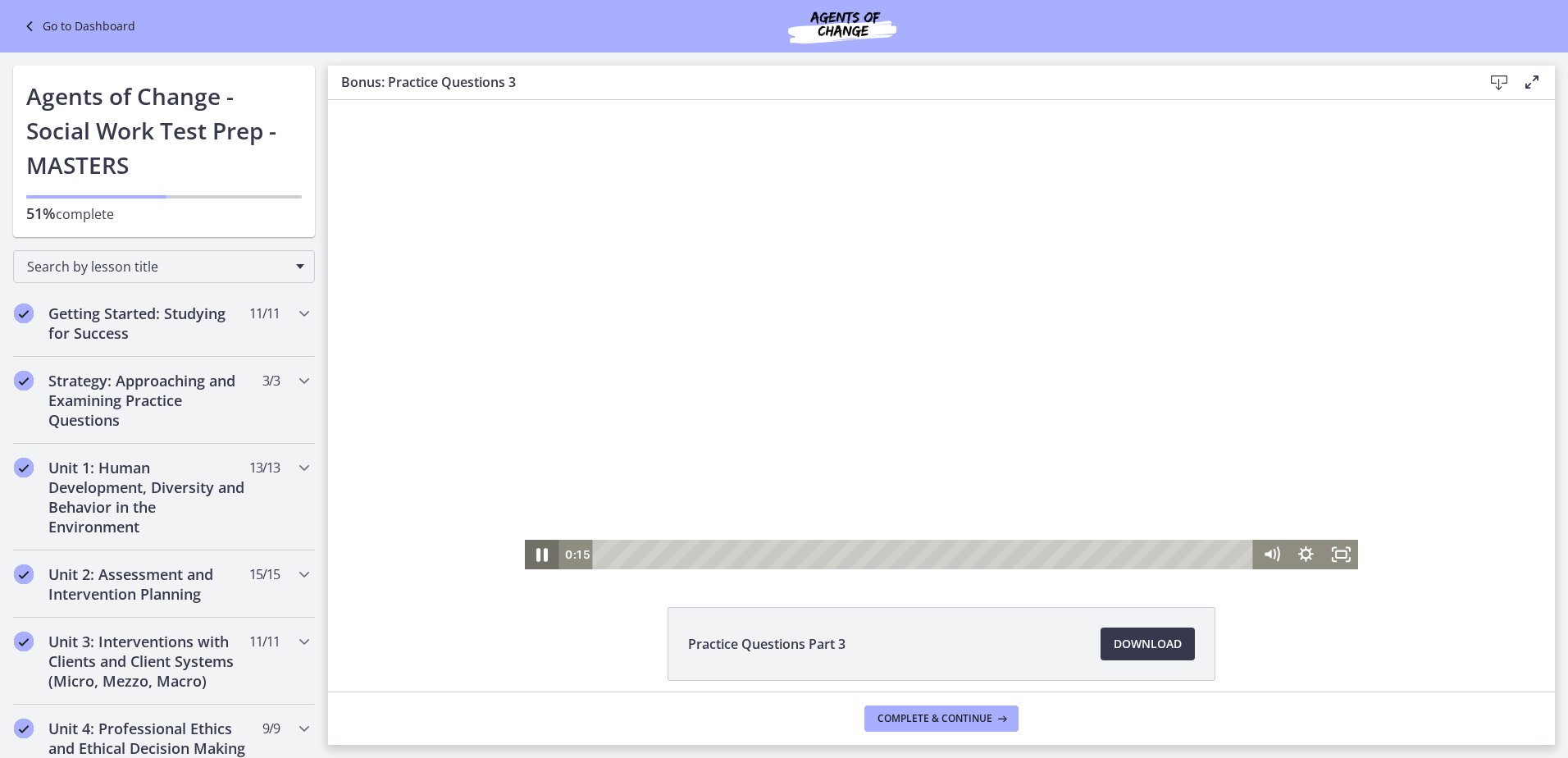
click at [537, 544] on icon "Pause" at bounding box center [541, 553] width 41 height 35
click at [537, 544] on icon "Play Video" at bounding box center [542, 553] width 35 height 29
click at [982, 555] on div "8:55" at bounding box center [925, 553] width 639 height 29
click at [975, 555] on div "8:47" at bounding box center [925, 553] width 639 height 29
click at [984, 556] on div "8:57" at bounding box center [925, 553] width 639 height 29
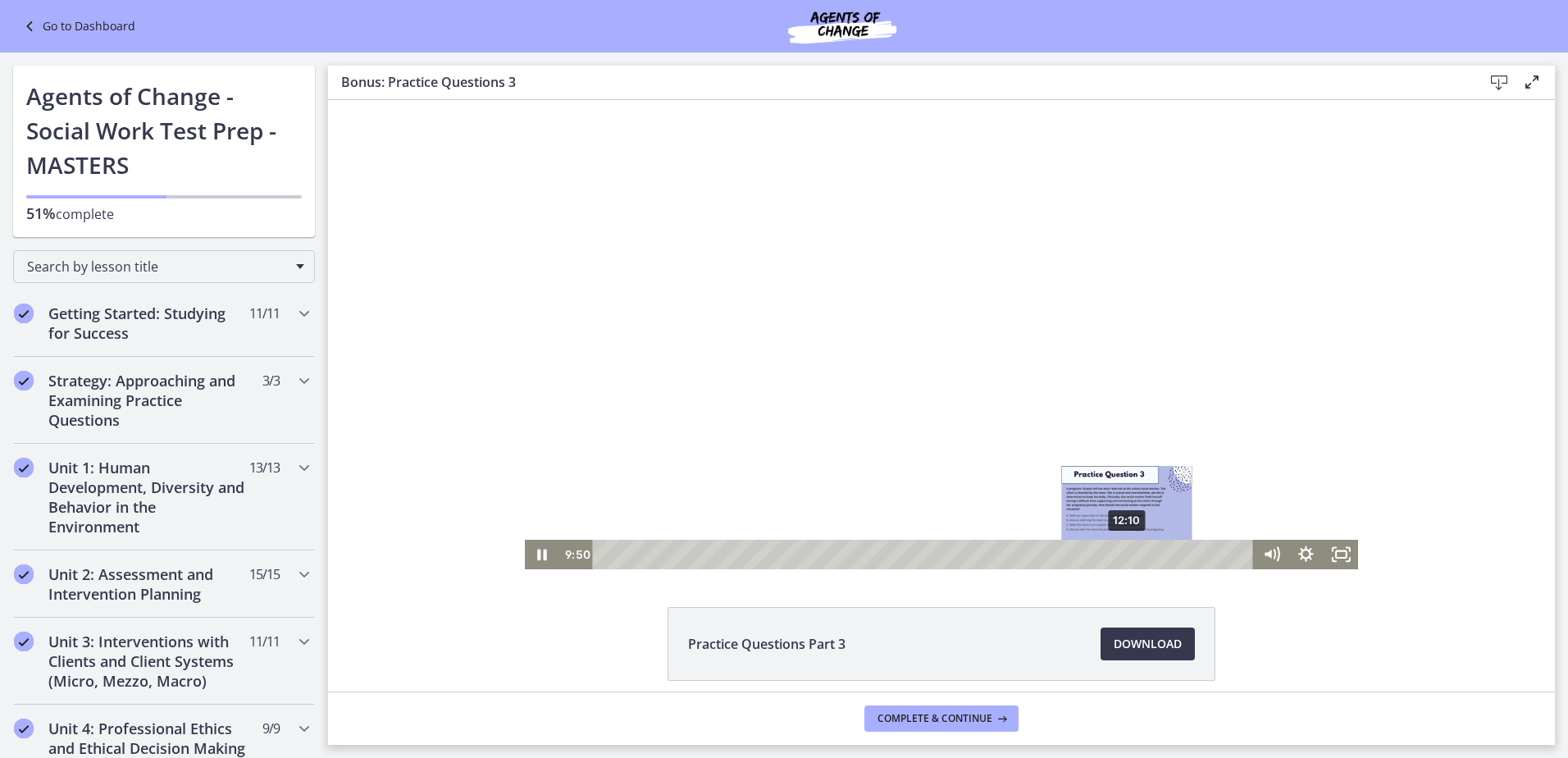
click at [1122, 556] on div "12:10" at bounding box center [925, 553] width 639 height 29
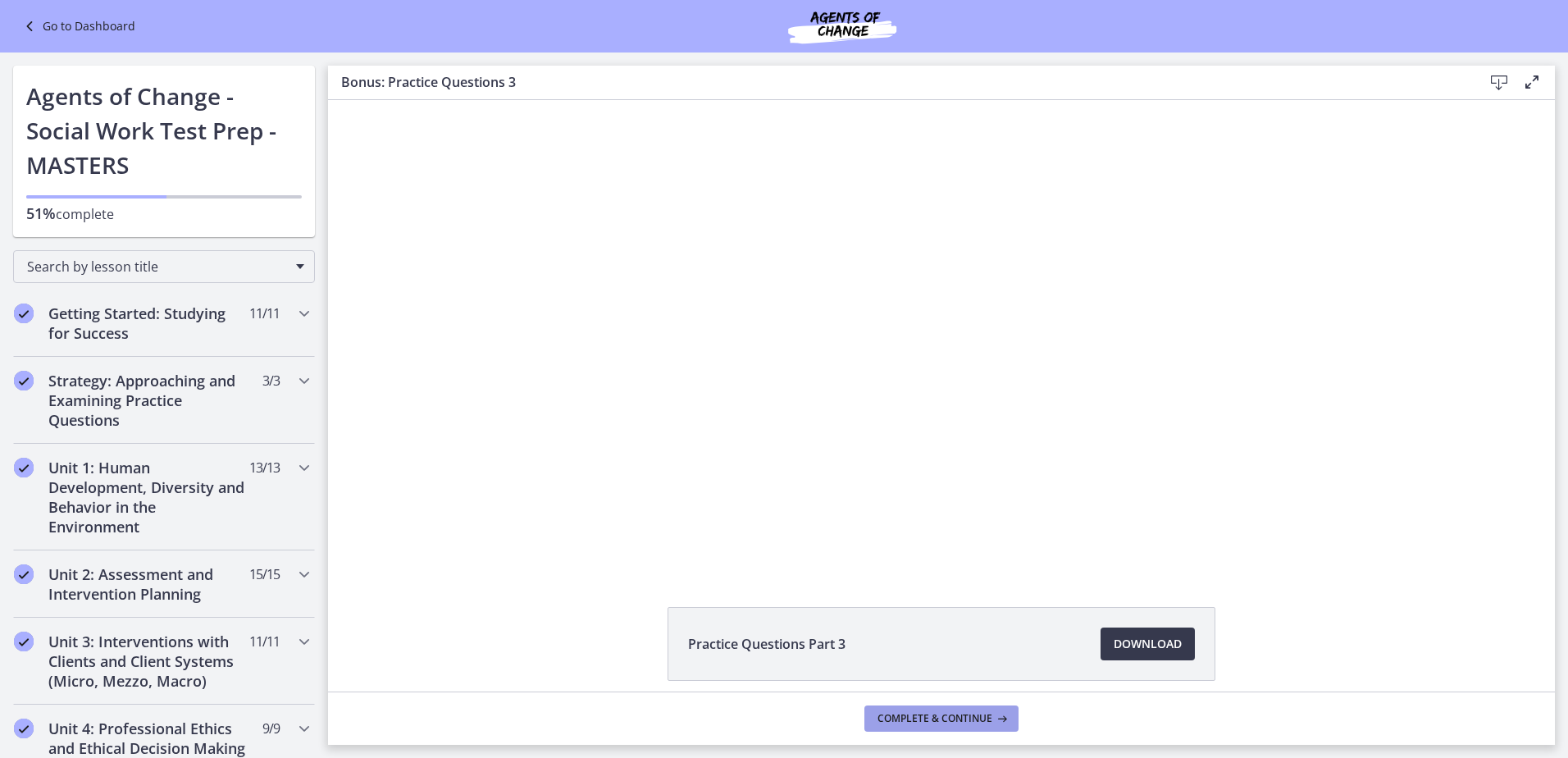
click at [936, 715] on span "Complete & continue" at bounding box center [934, 718] width 115 height 13
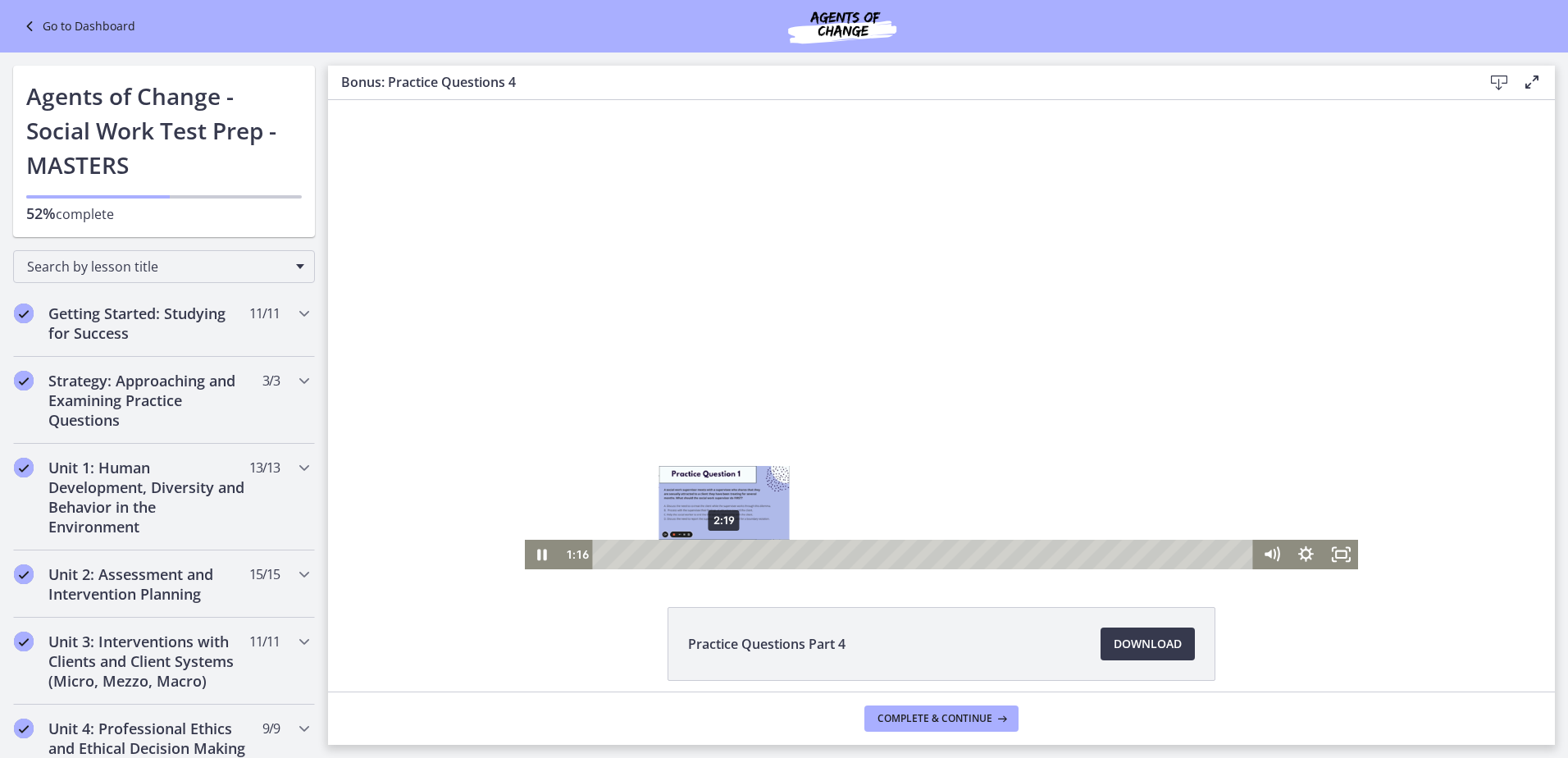
click at [719, 553] on div "2:19" at bounding box center [925, 553] width 639 height 29
click at [792, 558] on div "3:49" at bounding box center [925, 553] width 639 height 29
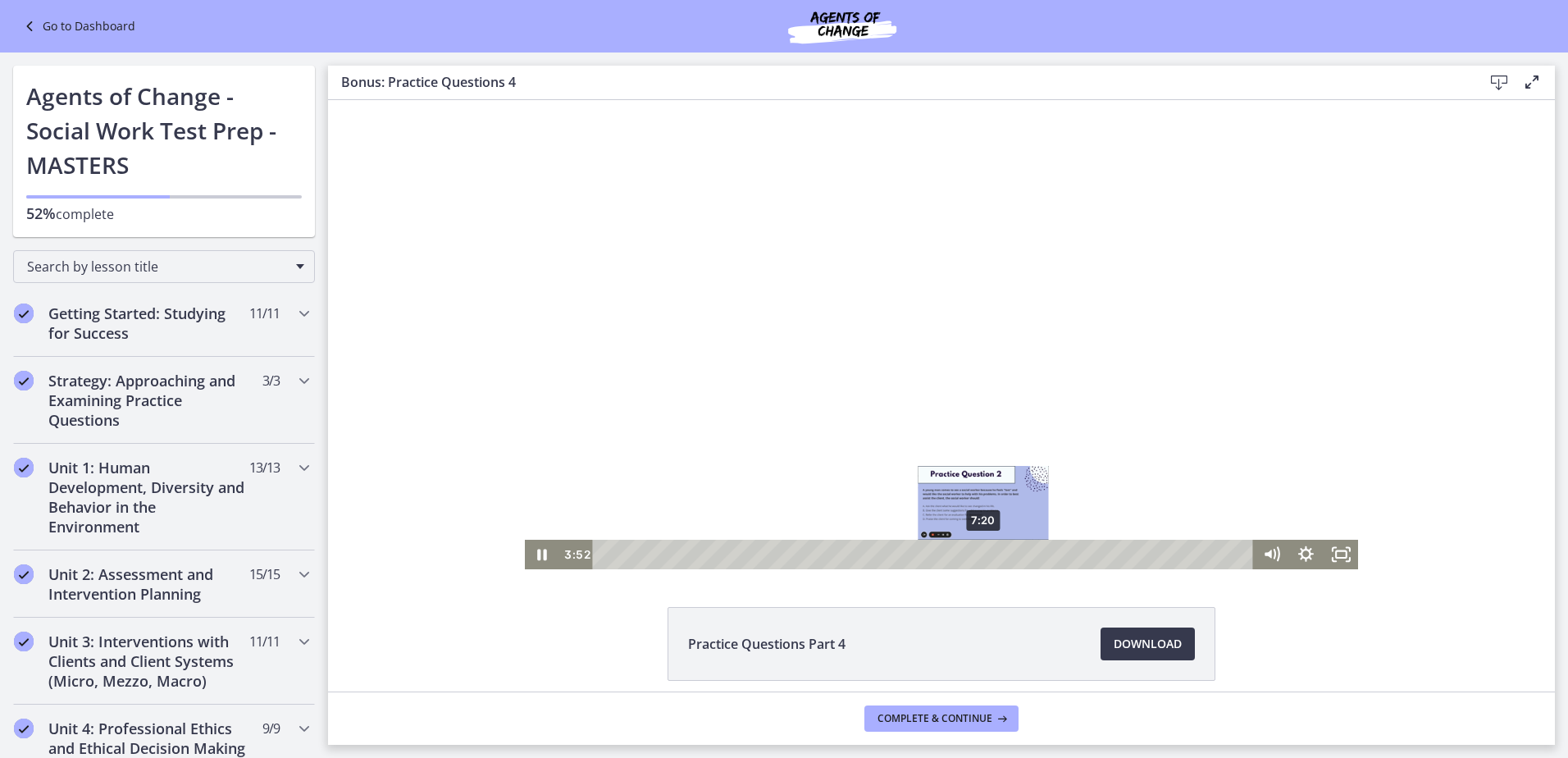
click at [977, 557] on div "7:20" at bounding box center [925, 553] width 639 height 29
click at [974, 557] on div "7:16" at bounding box center [925, 553] width 639 height 29
click at [970, 557] on div "7:12" at bounding box center [925, 553] width 639 height 29
click at [963, 557] on div "7:03" at bounding box center [925, 553] width 639 height 29
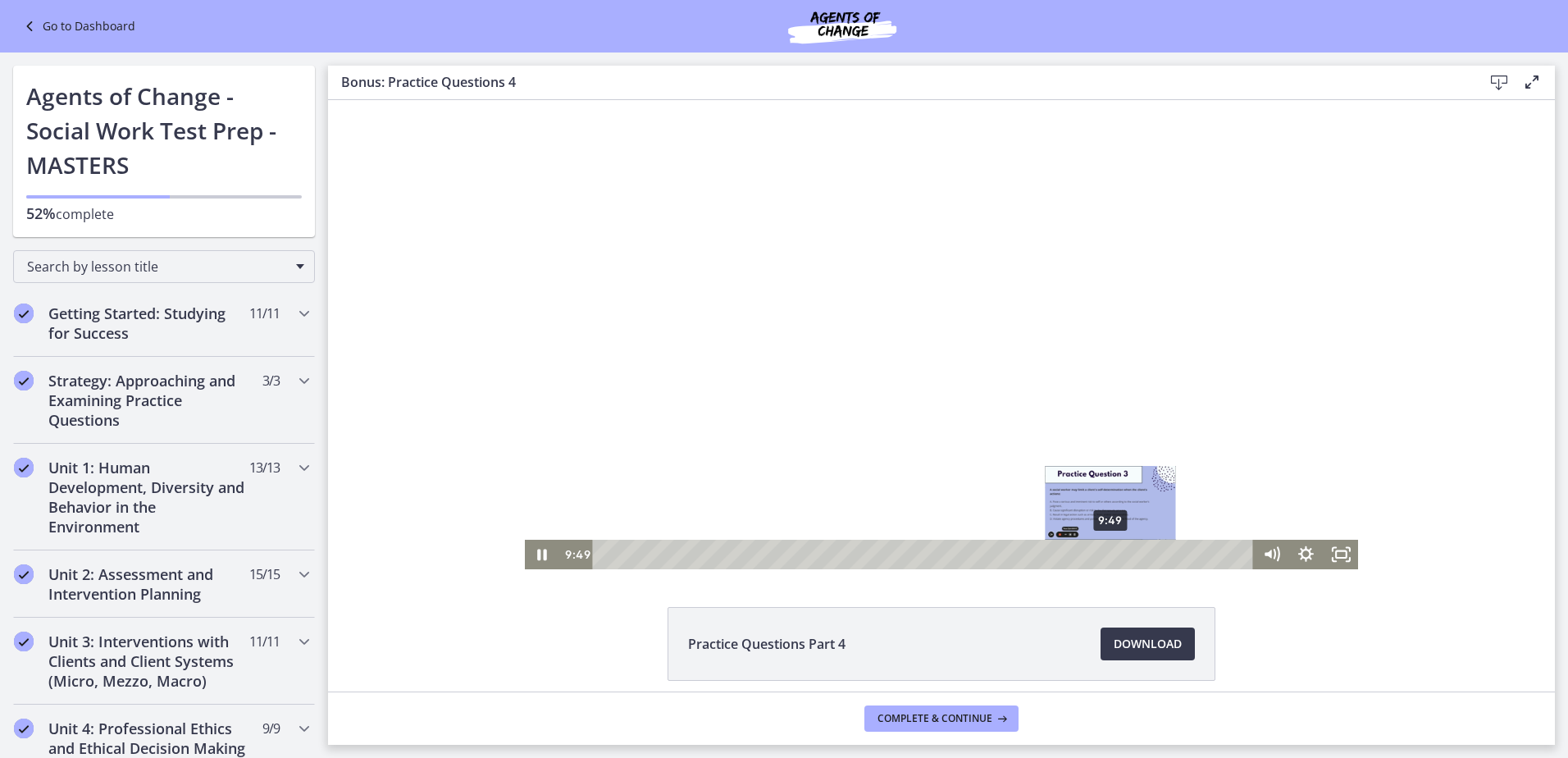
click at [1105, 551] on div "9:49" at bounding box center [925, 553] width 639 height 29
click at [1117, 554] on div "10:03" at bounding box center [925, 553] width 639 height 29
click at [1127, 554] on div "10:14" at bounding box center [925, 553] width 639 height 29
click at [537, 553] on icon "Pause" at bounding box center [542, 555] width 9 height 11
